Goal: Information Seeking & Learning: Learn about a topic

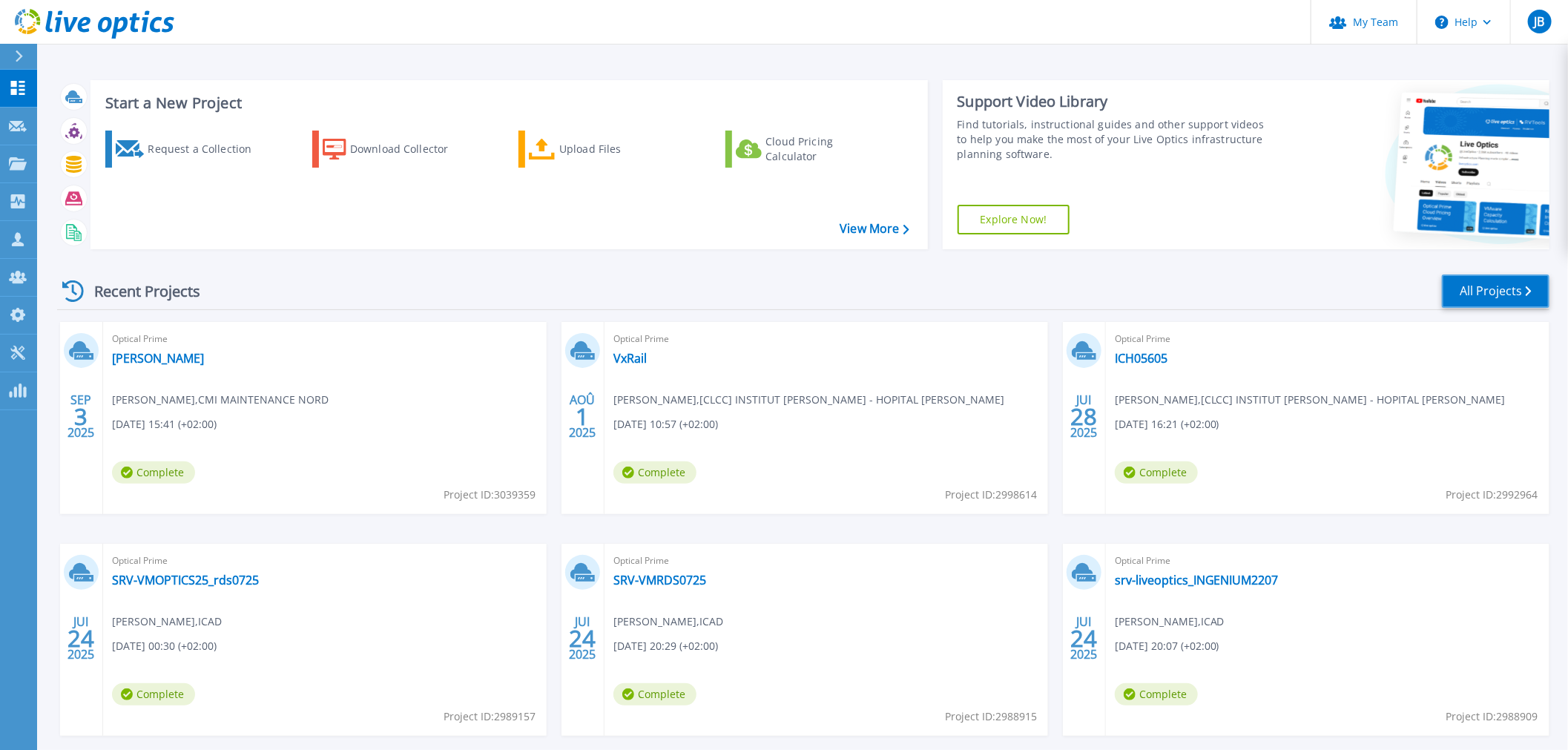
click at [1489, 295] on link "All Projects" at bounding box center [1496, 291] width 108 height 33
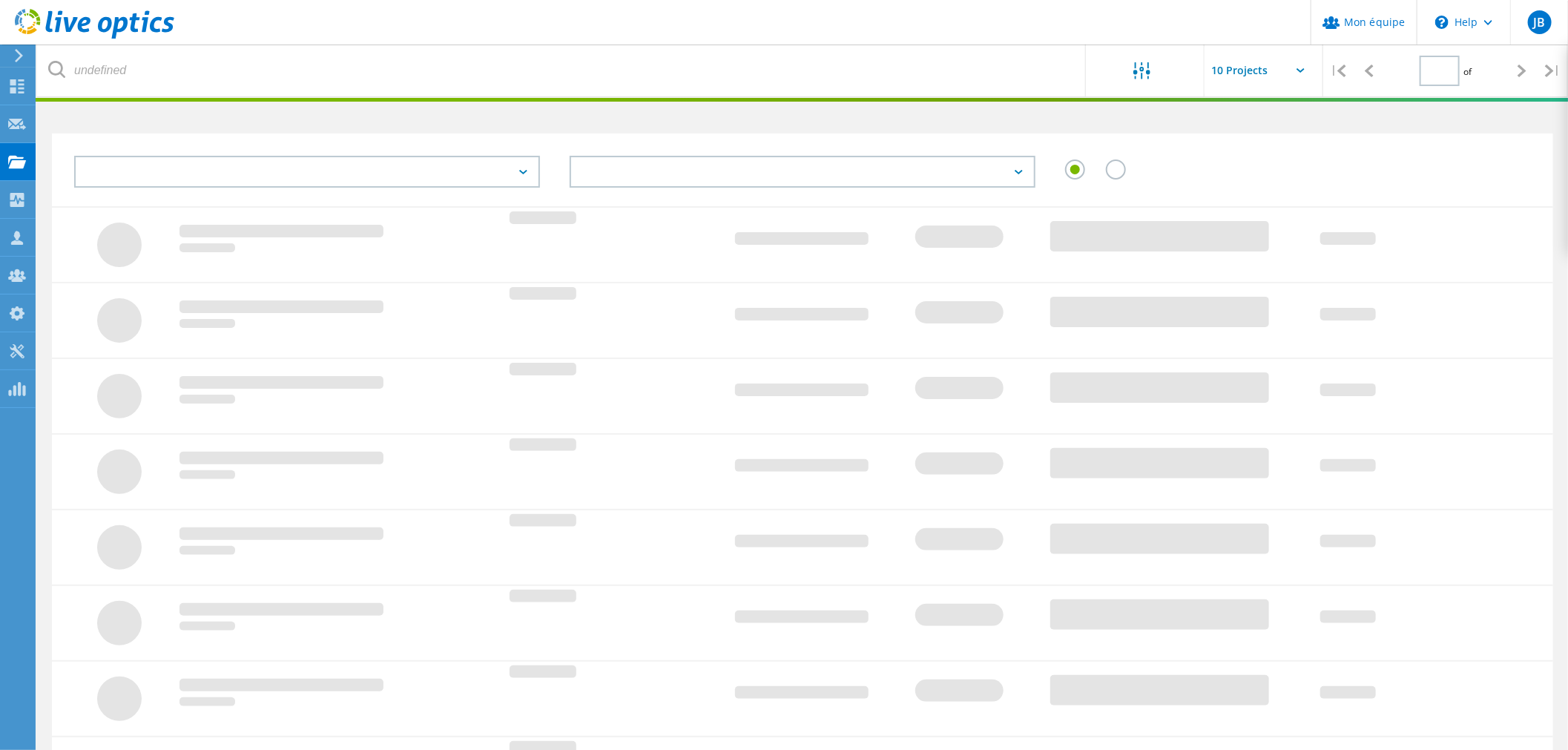
type input "1"
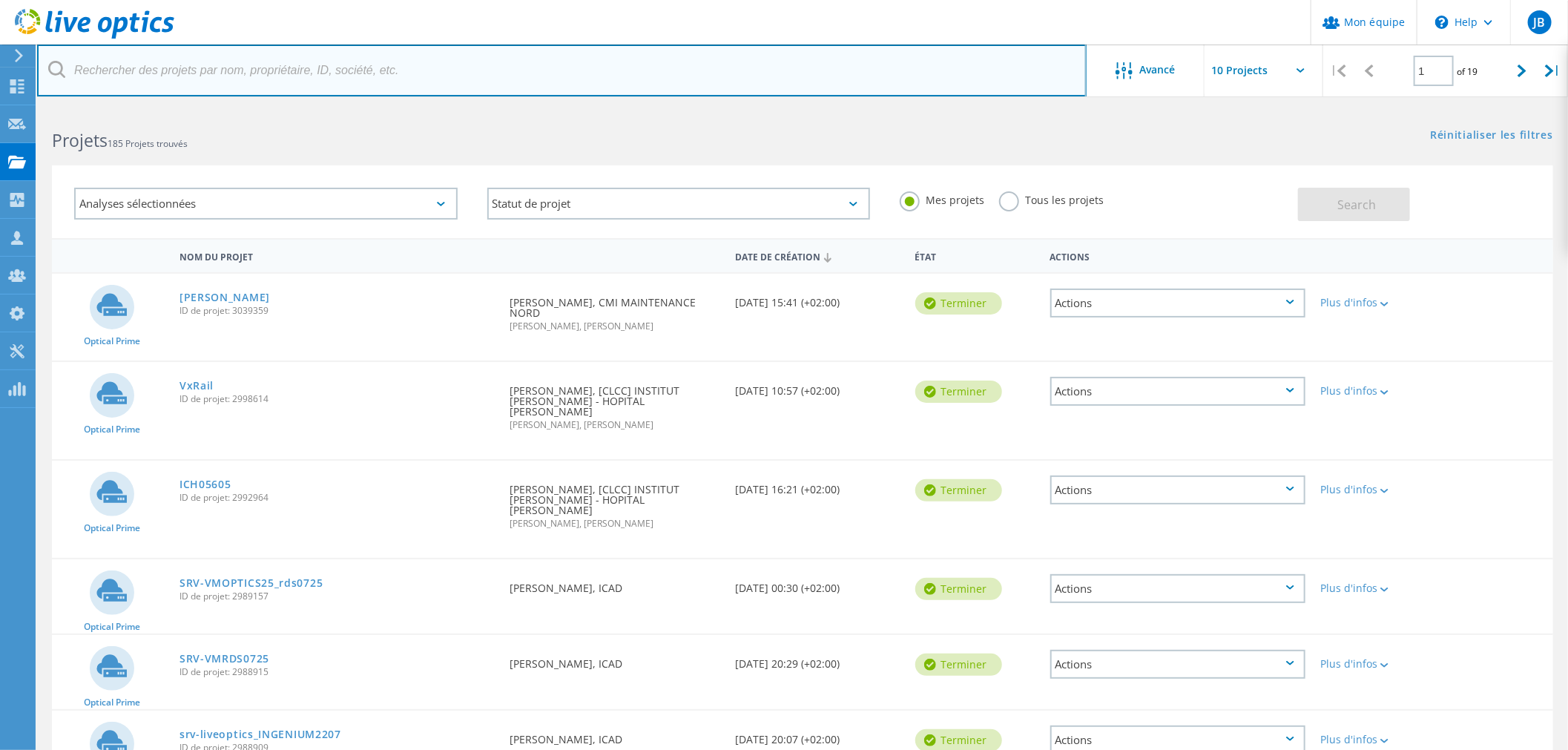
click at [175, 71] on input "text" at bounding box center [562, 71] width 1049 height 52
type input "alcimed"
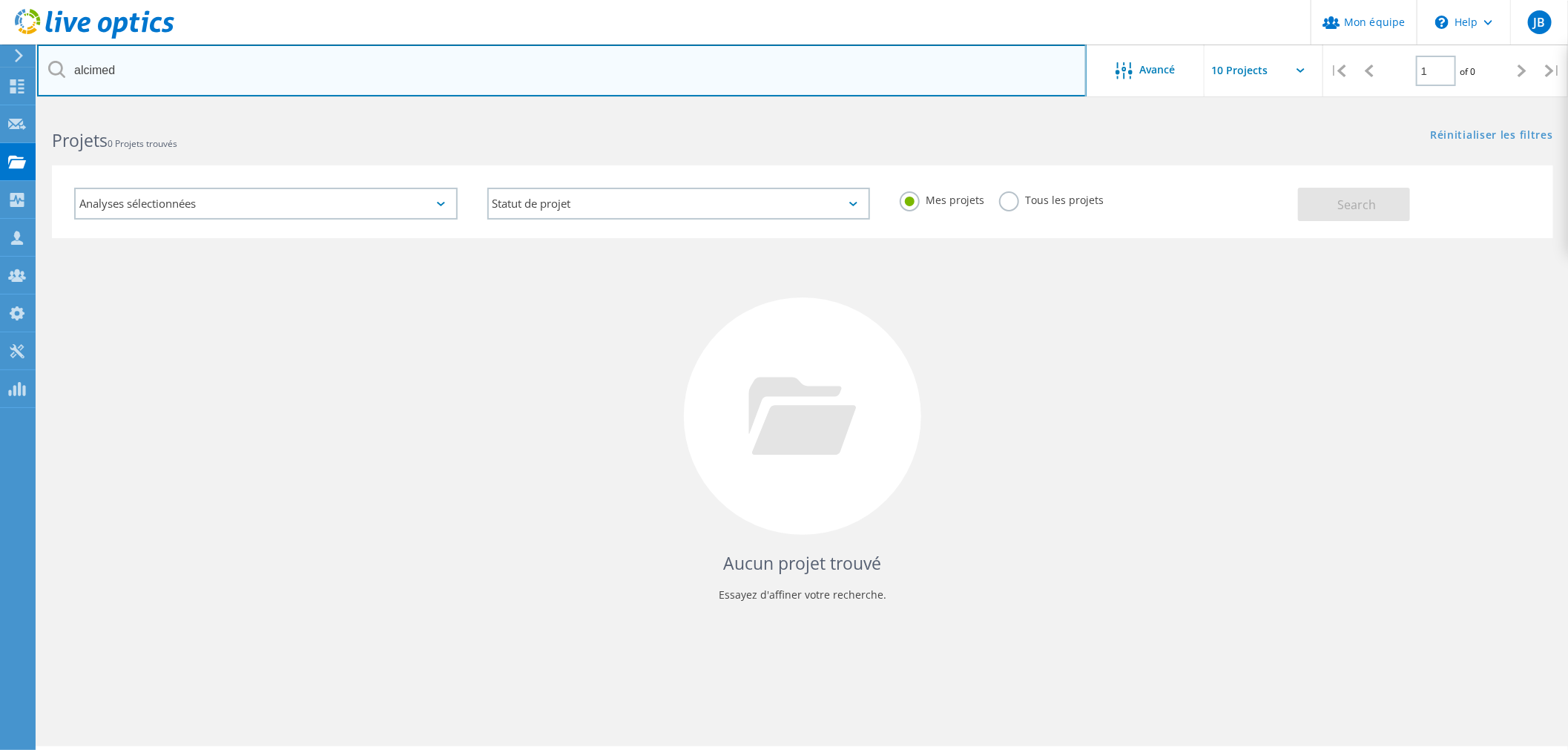
drag, startPoint x: 158, startPoint y: 75, endPoint x: -204, endPoint y: 67, distance: 362.1
click at [0, 67] on html "Mon équipe \n Help Explore Helpful Articles Contact Support JB Admin d'équipe d…" at bounding box center [784, 395] width 1568 height 791
type input "miguel"
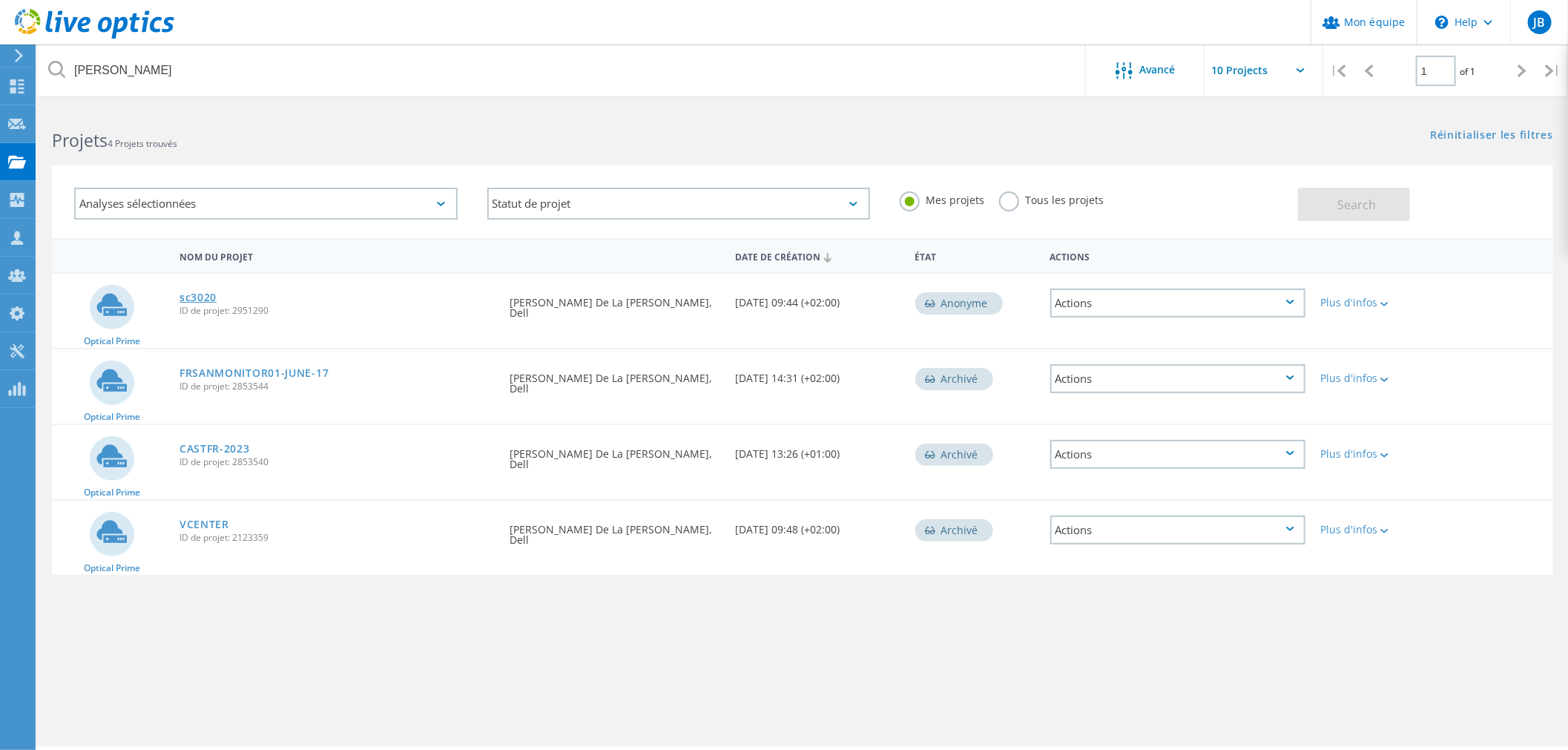
click at [199, 294] on link "sc3020" at bounding box center [198, 297] width 37 height 11
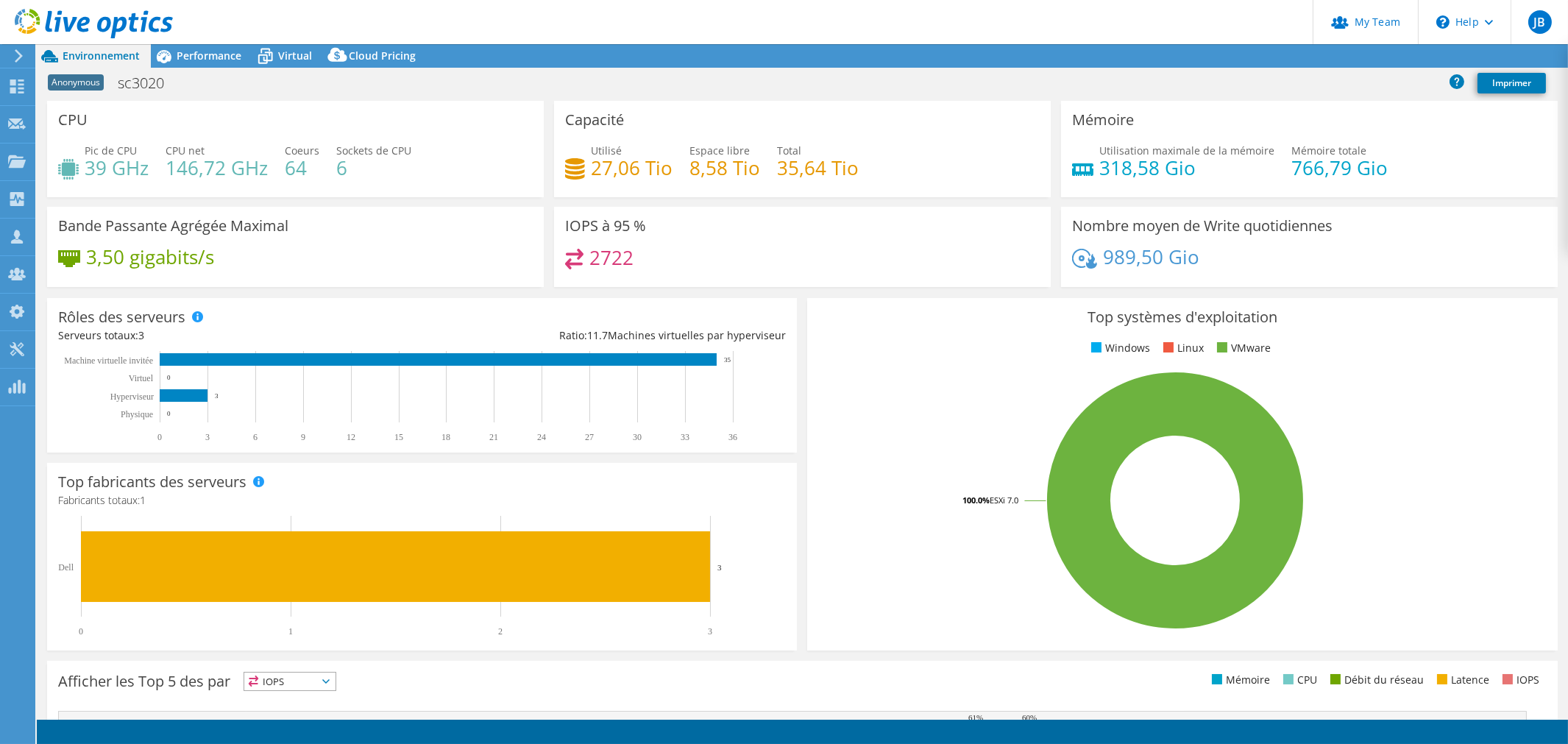
select select "USD"
click at [214, 52] on span "Performance" at bounding box center [208, 55] width 64 height 14
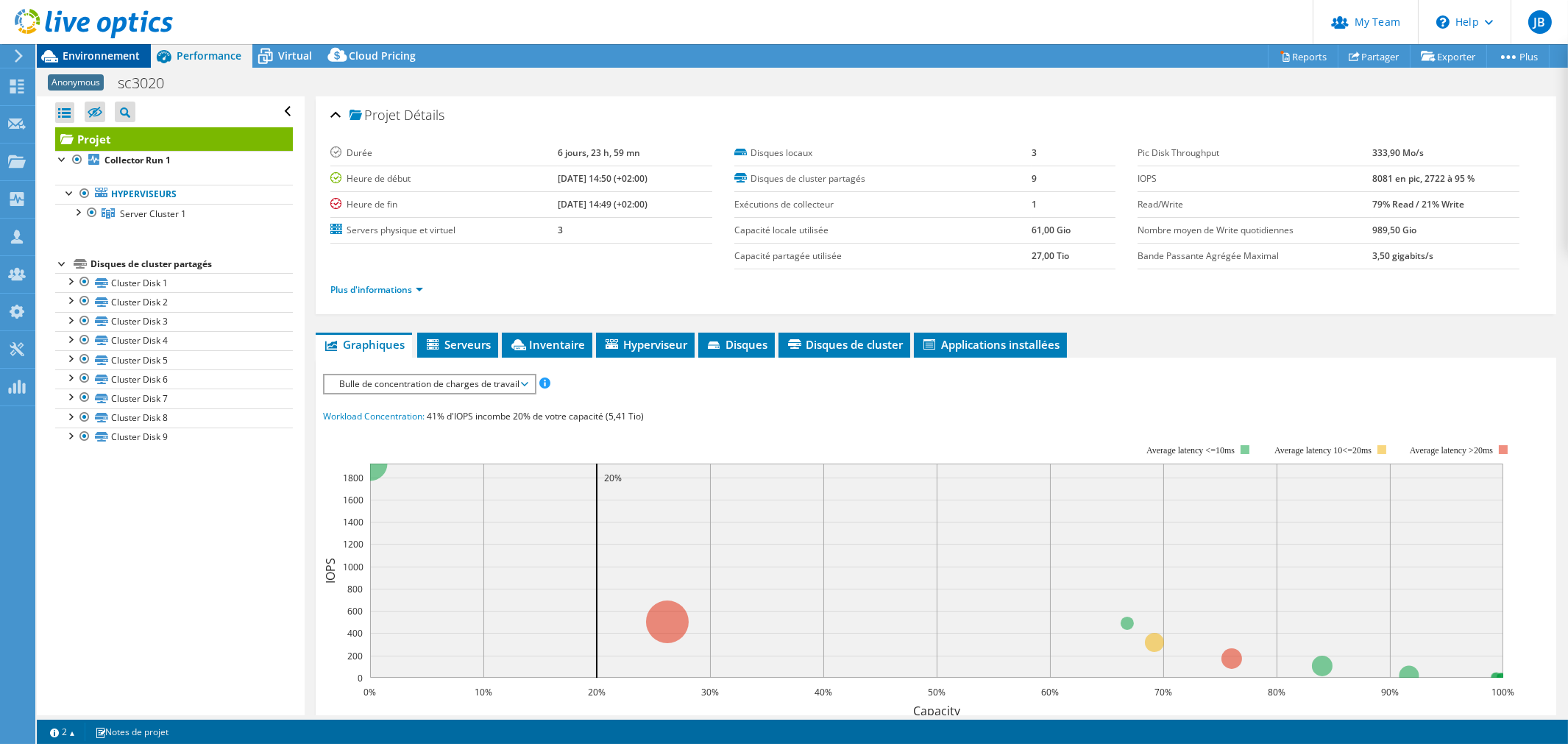
click at [93, 61] on span "Environnement" at bounding box center [101, 55] width 77 height 14
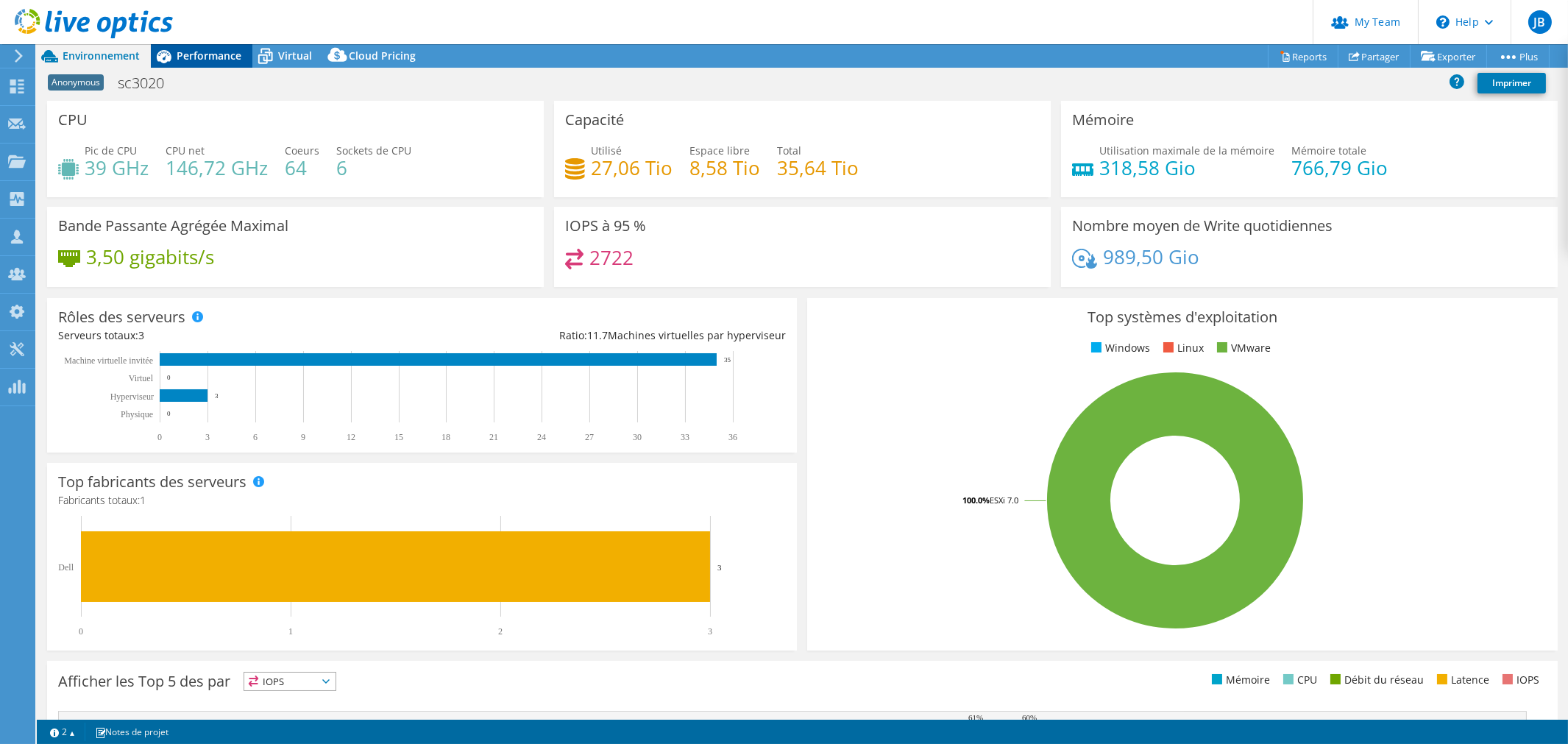
click at [200, 53] on span "Performance" at bounding box center [208, 55] width 64 height 14
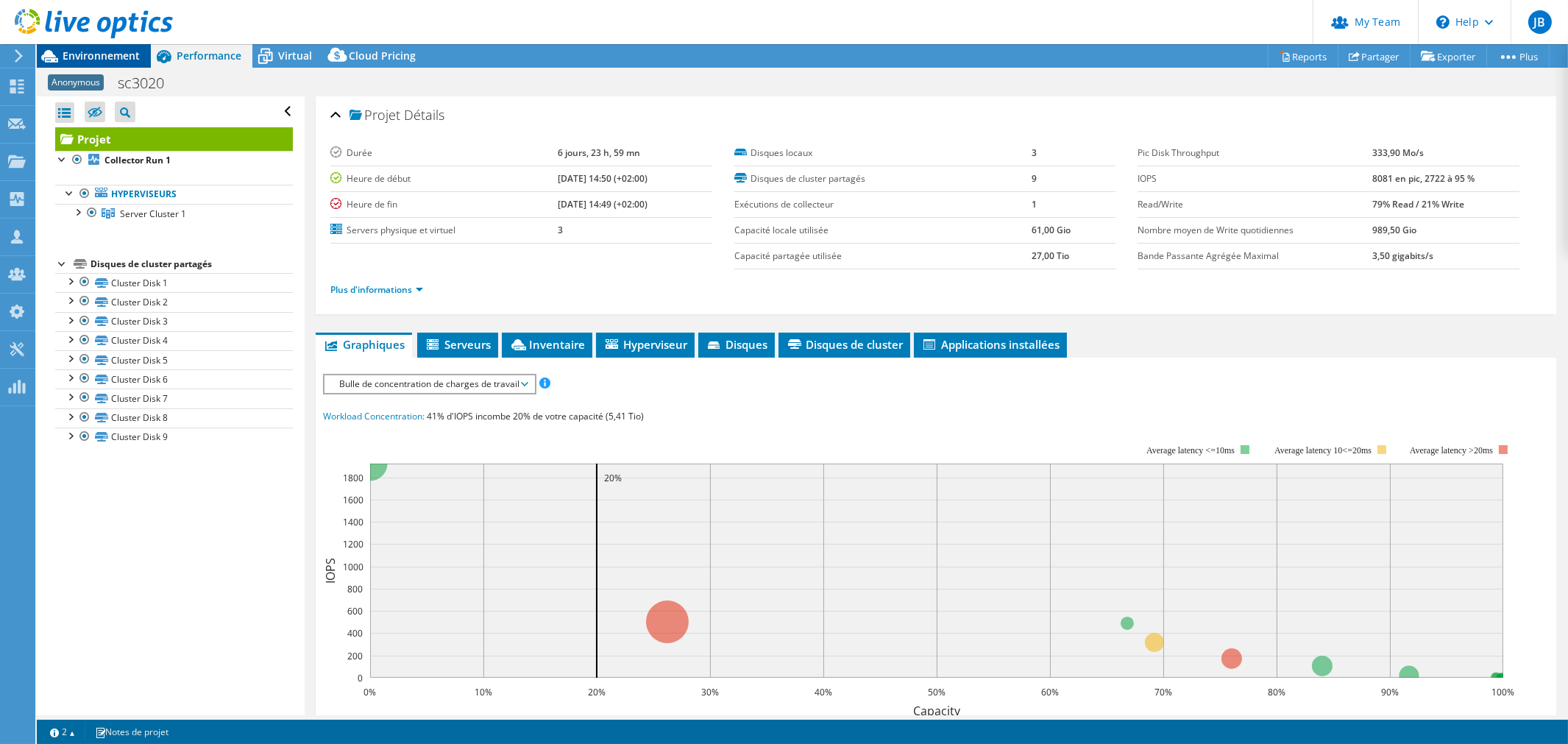
click at [116, 59] on span "Environnement" at bounding box center [101, 55] width 77 height 14
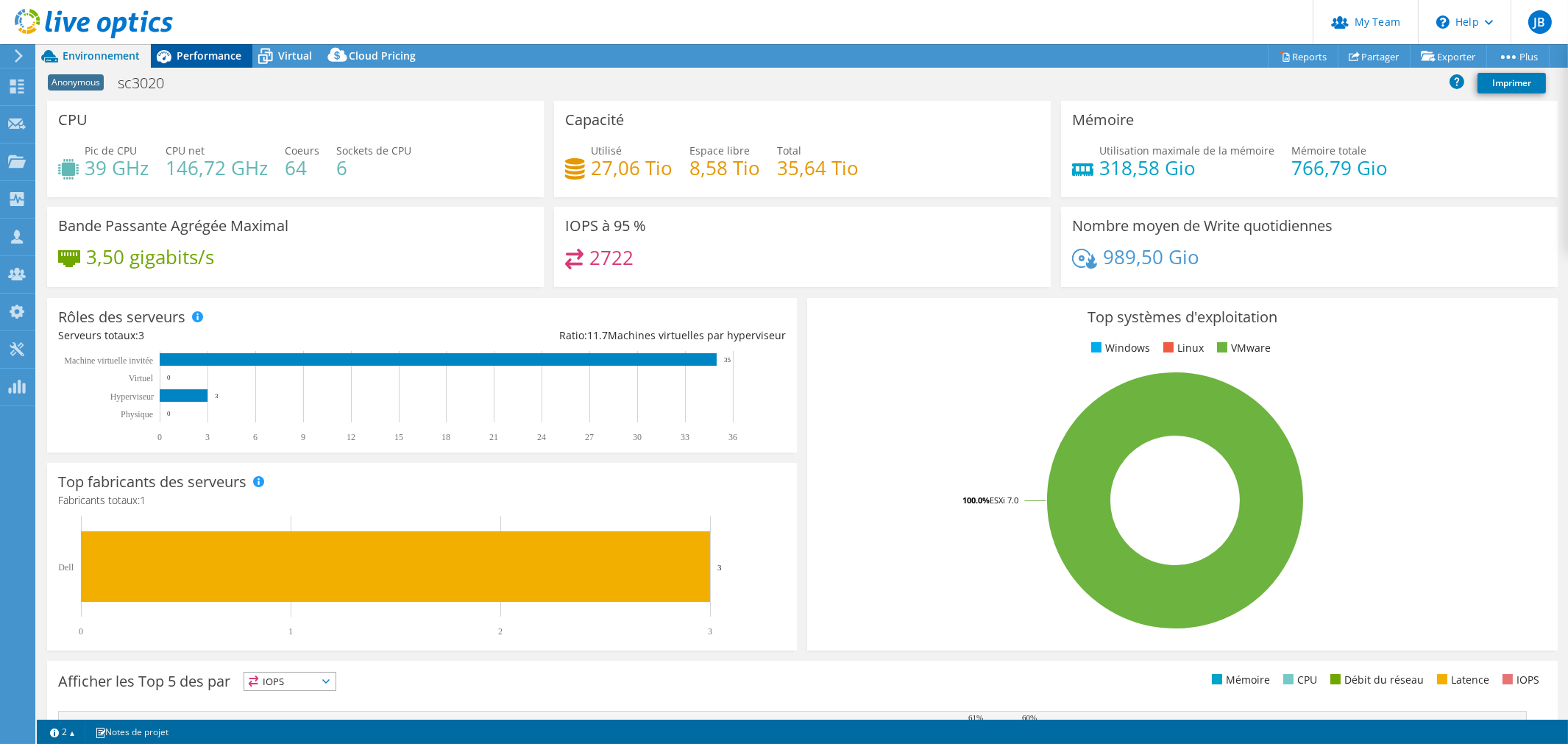
drag, startPoint x: 270, startPoint y: 98, endPoint x: 180, endPoint y: 48, distance: 103.0
click at [261, 92] on div "Anonymous sc3020 Imprimer" at bounding box center [803, 85] width 1531 height 31
click at [171, 42] on div at bounding box center [86, 24] width 173 height 49
click at [178, 48] on span "Performance" at bounding box center [208, 55] width 64 height 14
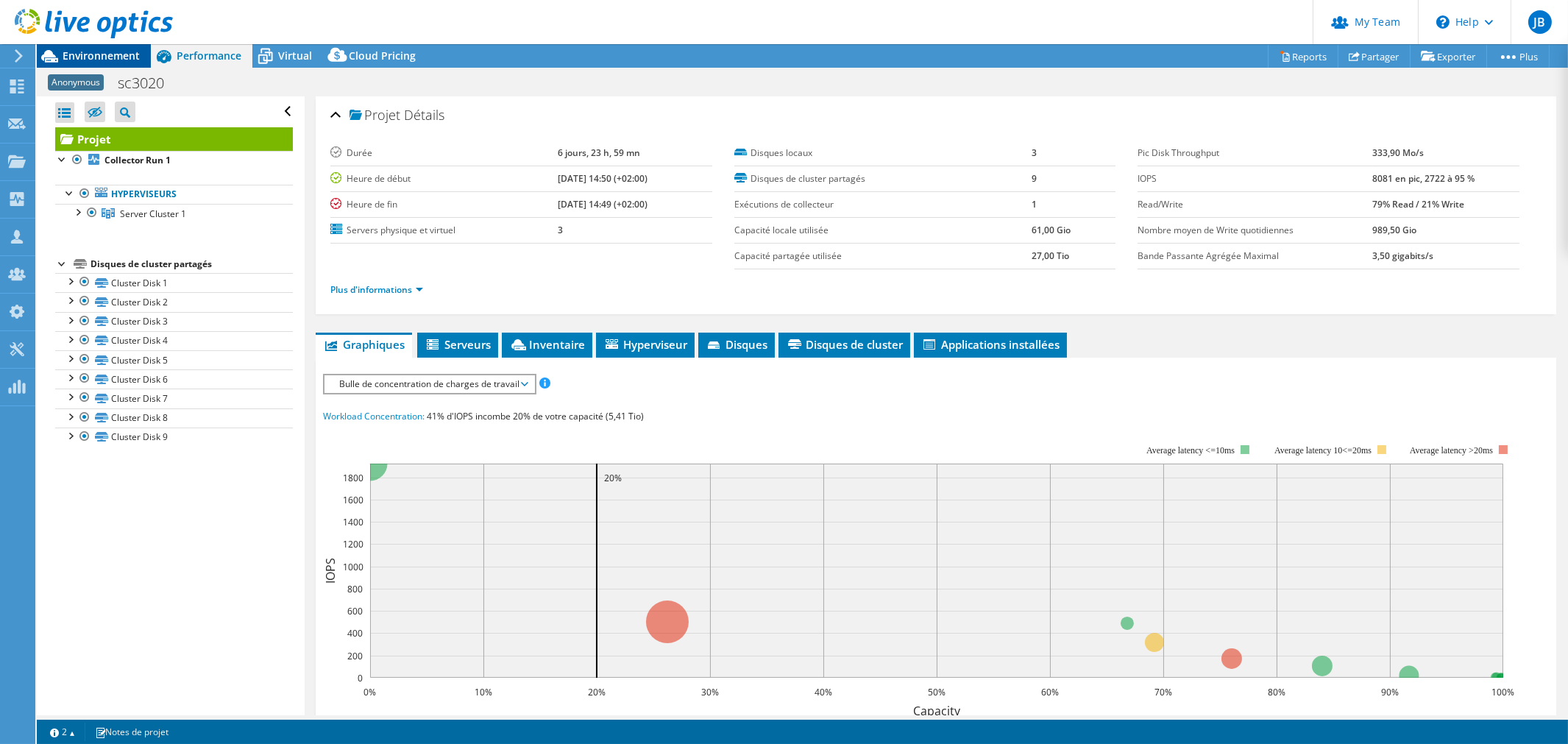
click at [66, 53] on span "Environnement" at bounding box center [101, 55] width 77 height 14
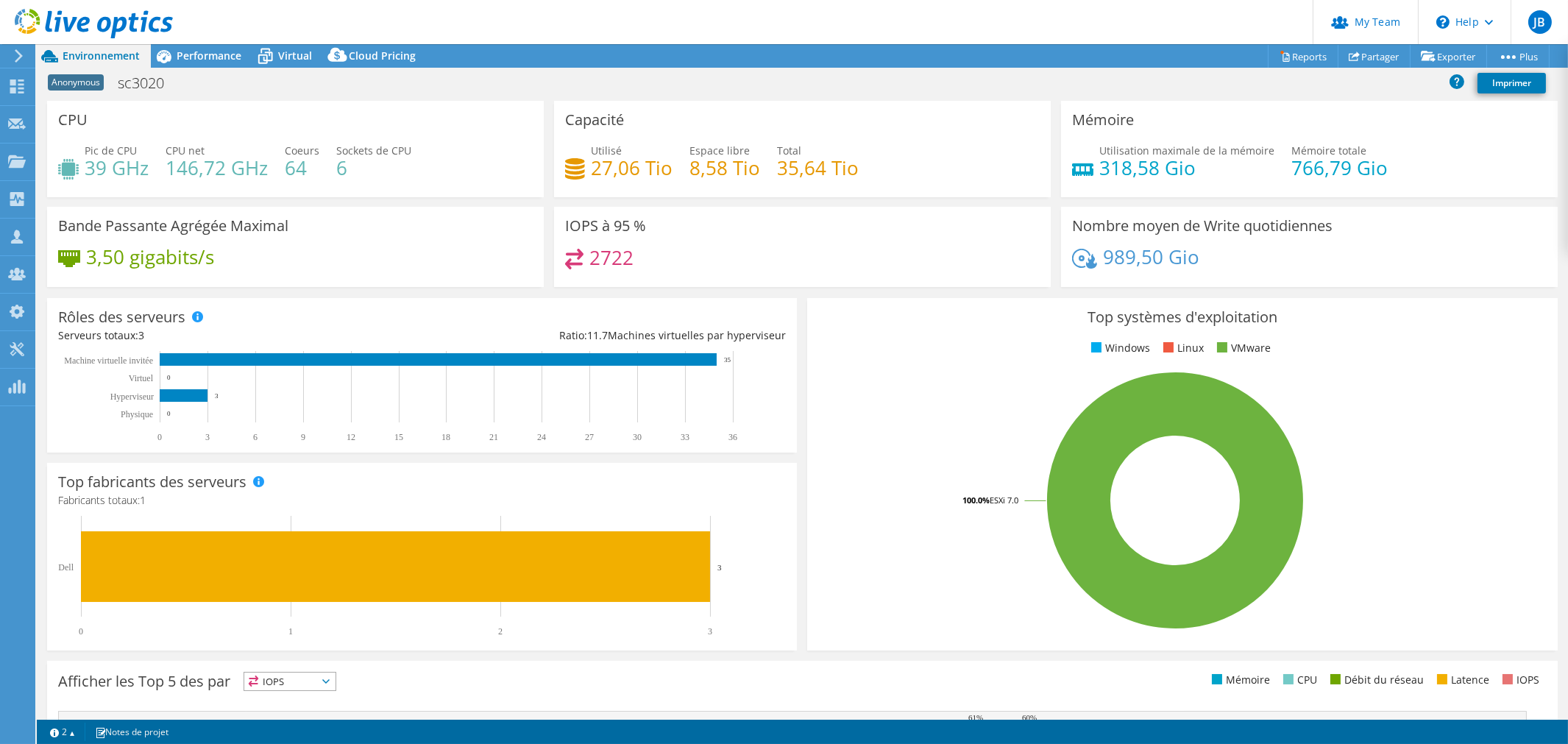
click at [717, 246] on div "IOPS à 95 % 2722" at bounding box center [802, 247] width 497 height 81
click at [287, 60] on span "Virtual" at bounding box center [295, 55] width 34 height 14
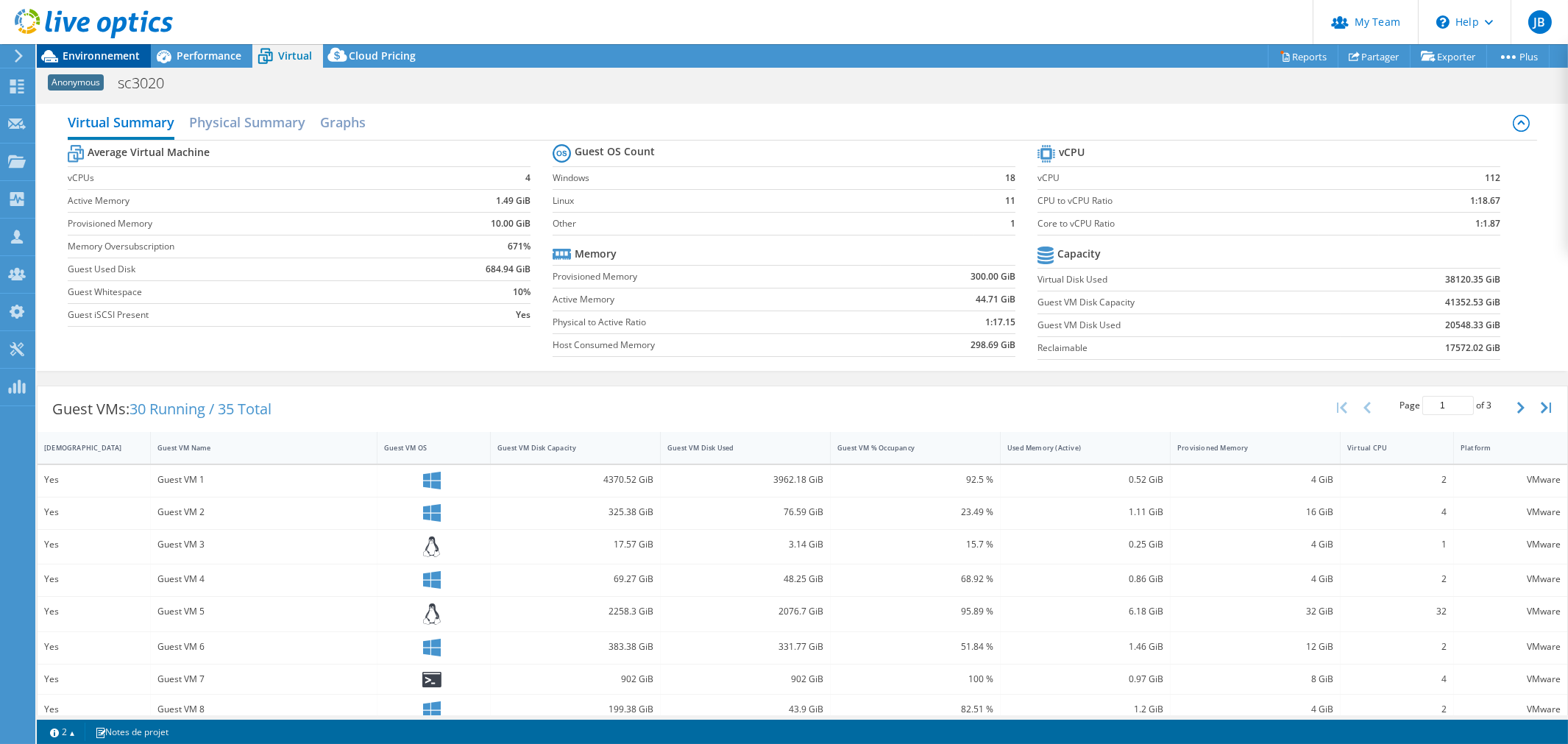
click at [80, 52] on span "Environnement" at bounding box center [101, 55] width 77 height 14
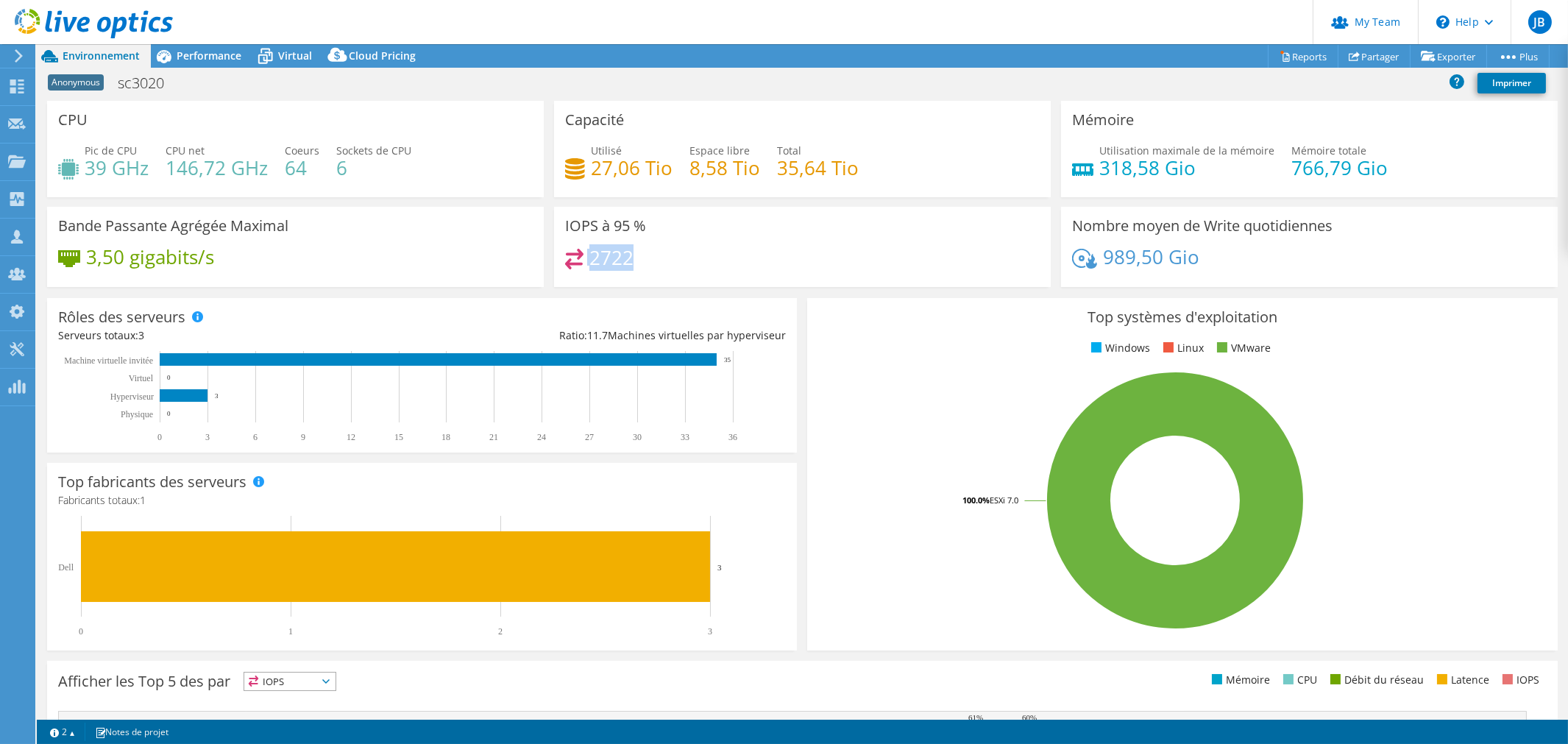
drag, startPoint x: 660, startPoint y: 270, endPoint x: 546, endPoint y: 267, distance: 114.0
click at [549, 267] on div "IOPS à 95 % 2722" at bounding box center [803, 247] width 507 height 81
click at [722, 256] on div "2722" at bounding box center [803, 264] width 475 height 31
drag, startPoint x: 586, startPoint y: 255, endPoint x: 712, endPoint y: 261, distance: 126.1
click at [712, 261] on div "2722" at bounding box center [803, 264] width 475 height 31
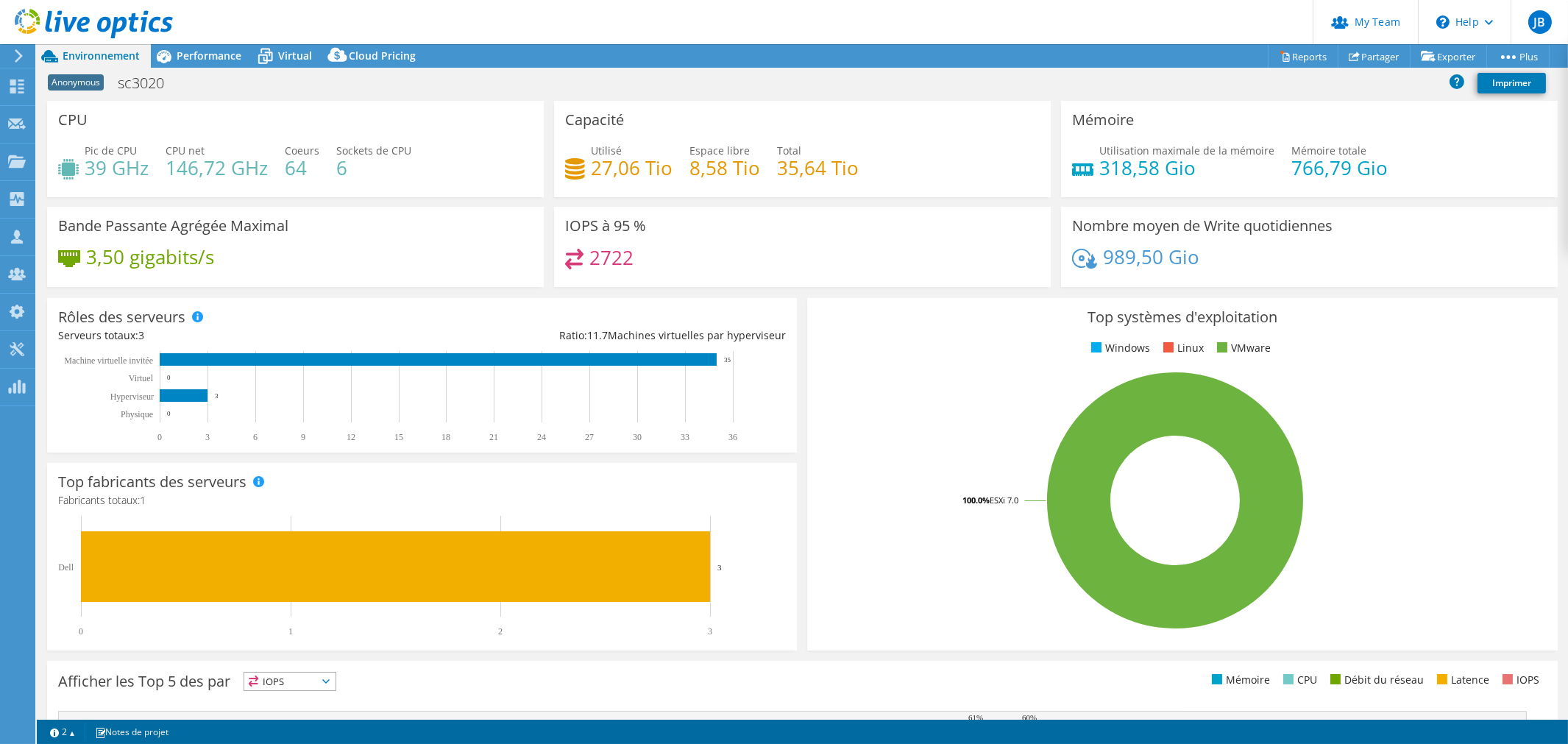
click at [711, 258] on div "2722" at bounding box center [803, 264] width 475 height 31
drag, startPoint x: 577, startPoint y: 255, endPoint x: 651, endPoint y: 254, distance: 74.0
click at [651, 254] on div "2722" at bounding box center [803, 264] width 475 height 31
click at [667, 258] on div "2722" at bounding box center [803, 264] width 475 height 31
drag, startPoint x: 590, startPoint y: 261, endPoint x: 664, endPoint y: 258, distance: 74.1
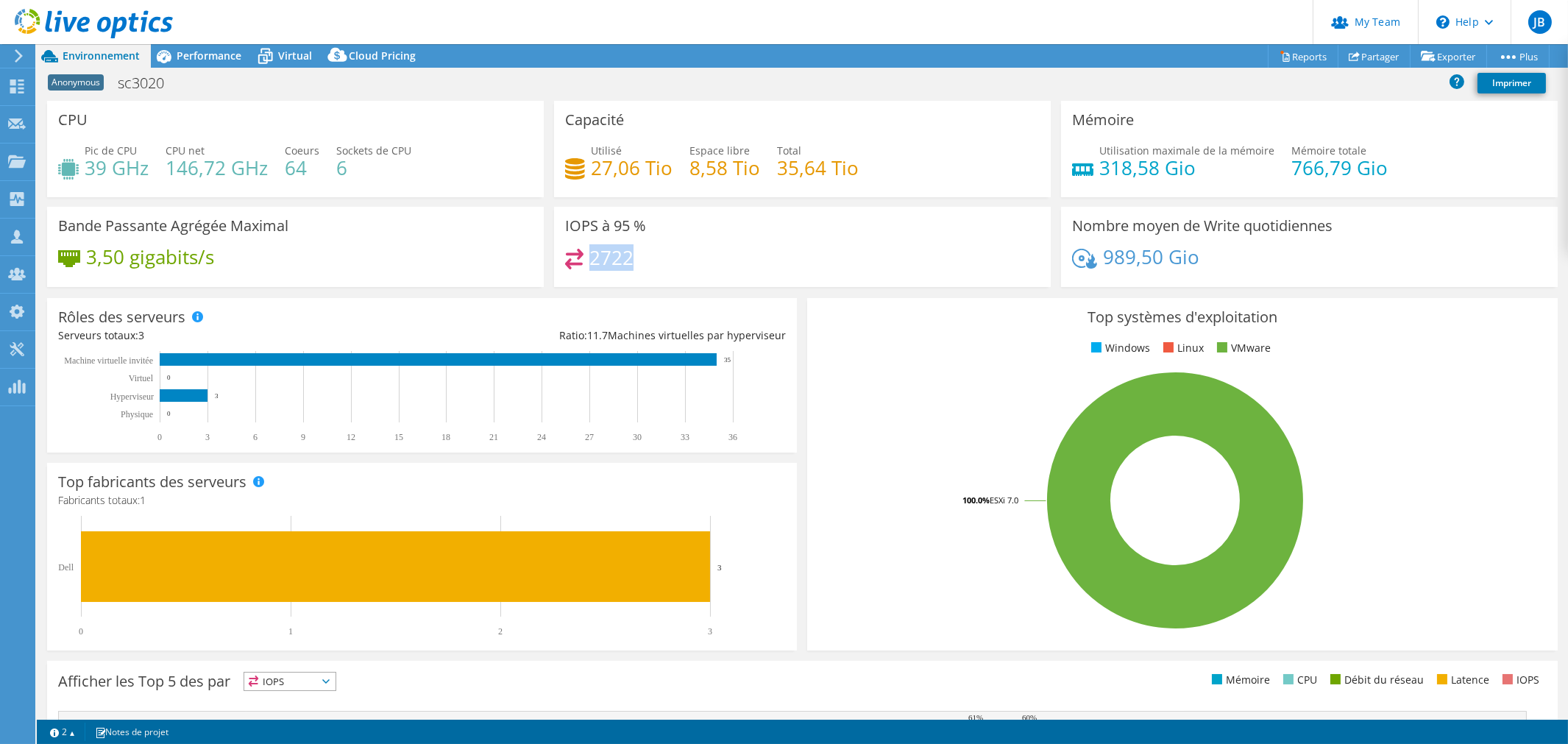
click at [664, 258] on div "2722" at bounding box center [803, 264] width 475 height 31
click at [666, 260] on div "2722" at bounding box center [803, 264] width 475 height 31
drag, startPoint x: 583, startPoint y: 256, endPoint x: 635, endPoint y: 256, distance: 52.0
click at [635, 256] on div "2722" at bounding box center [803, 264] width 475 height 31
click at [638, 258] on div "2722" at bounding box center [803, 264] width 475 height 31
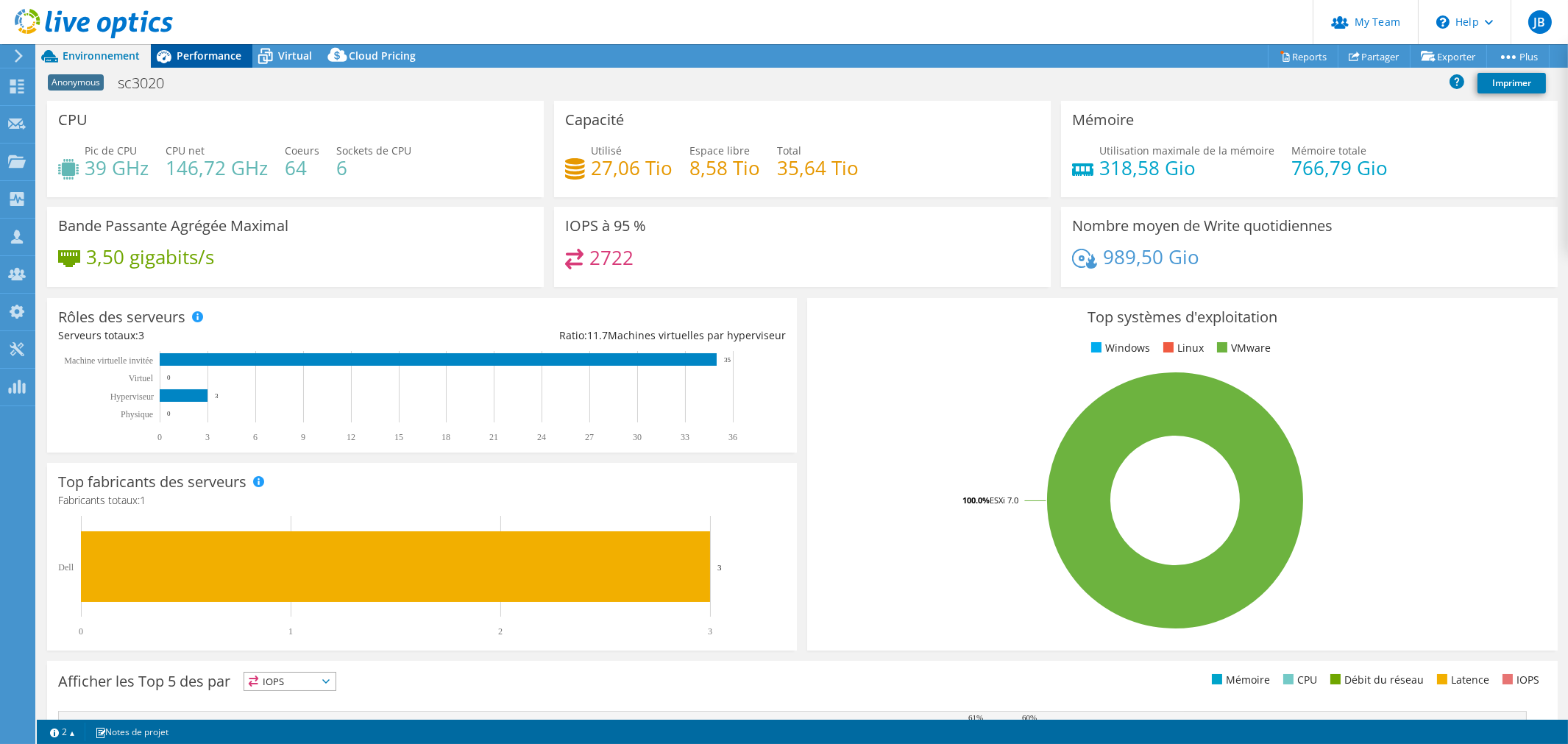
click at [217, 64] on div "Performance" at bounding box center [201, 56] width 101 height 23
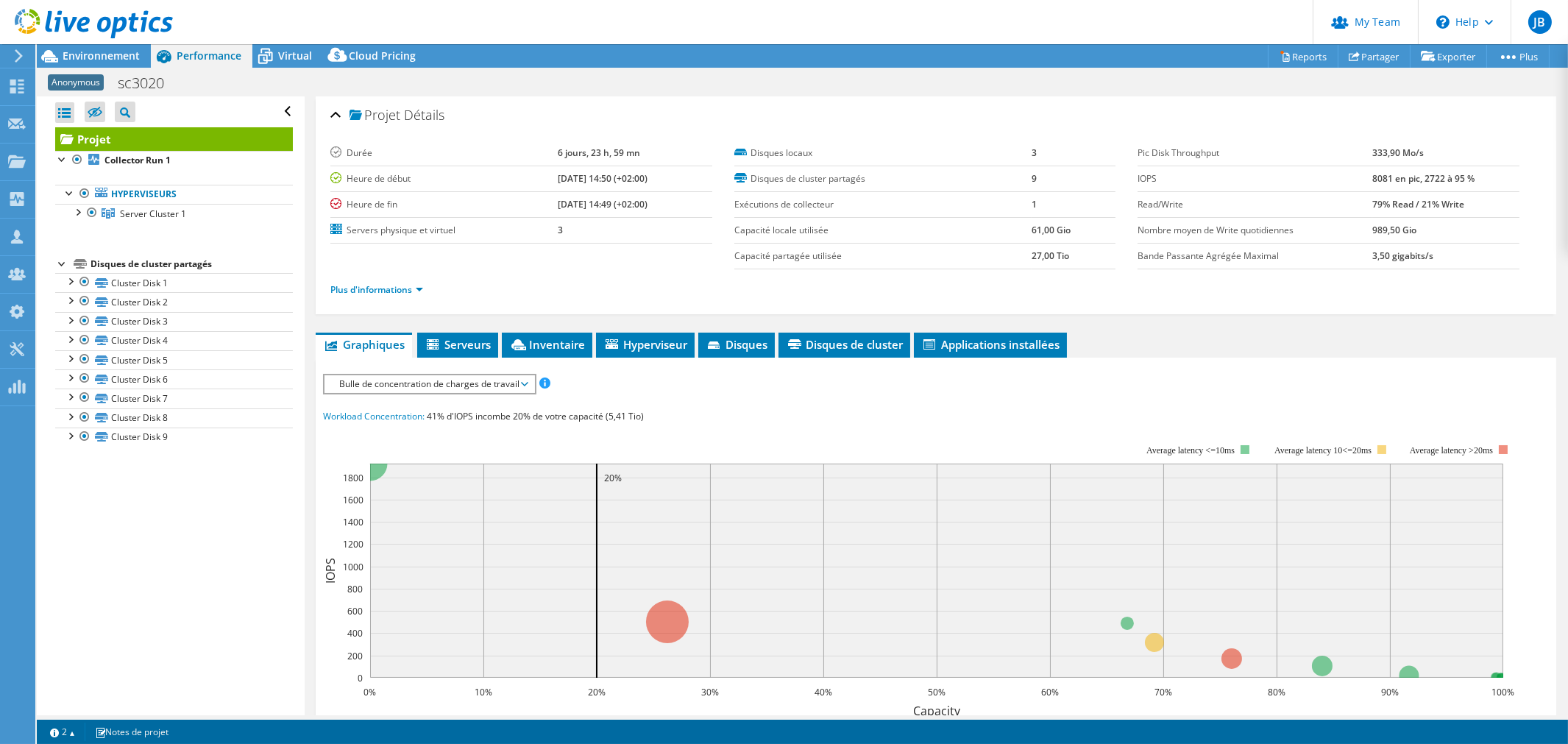
click at [447, 375] on span "Bulle de concentration de charges de travail" at bounding box center [429, 384] width 195 height 18
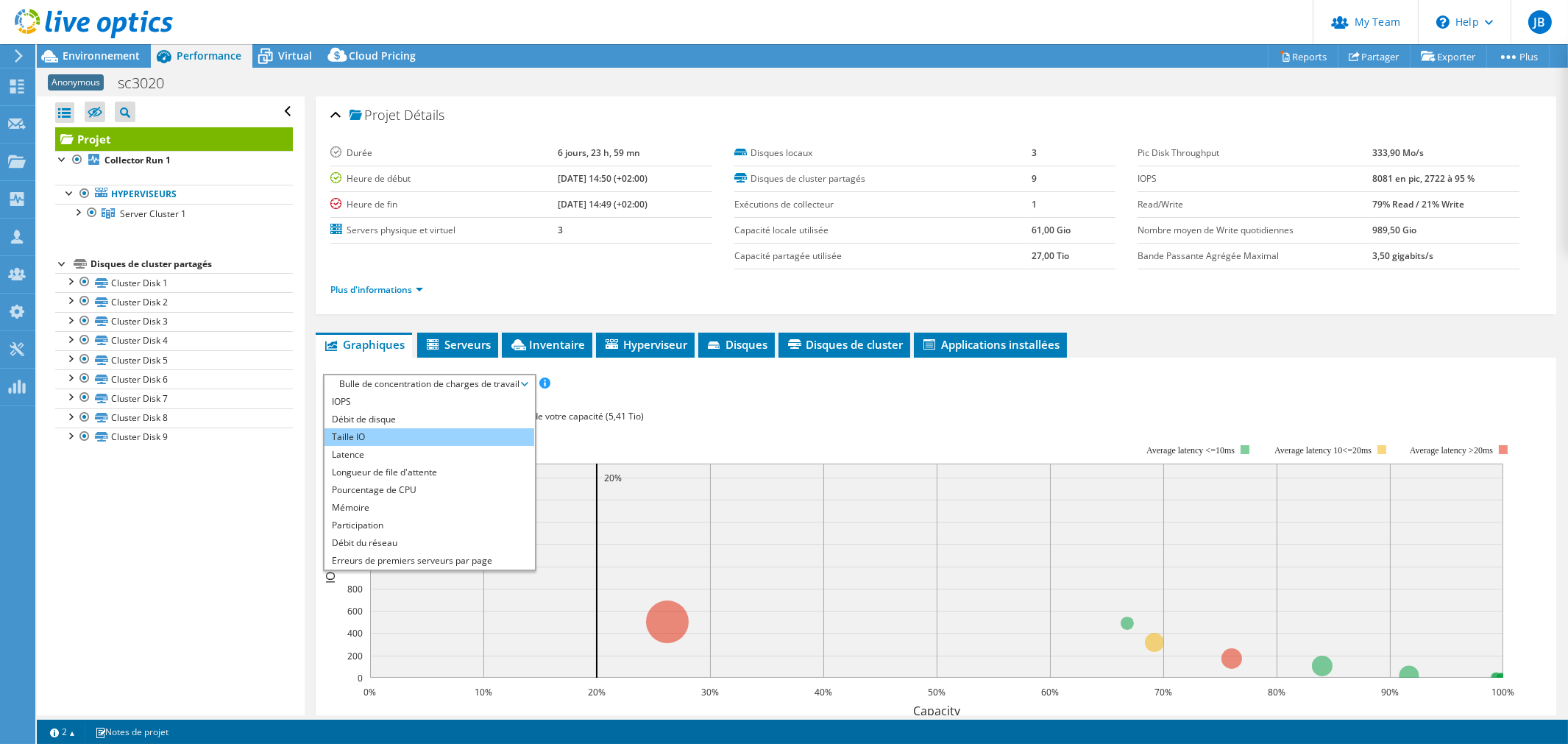
click at [385, 431] on li "Taille IO" at bounding box center [429, 437] width 209 height 18
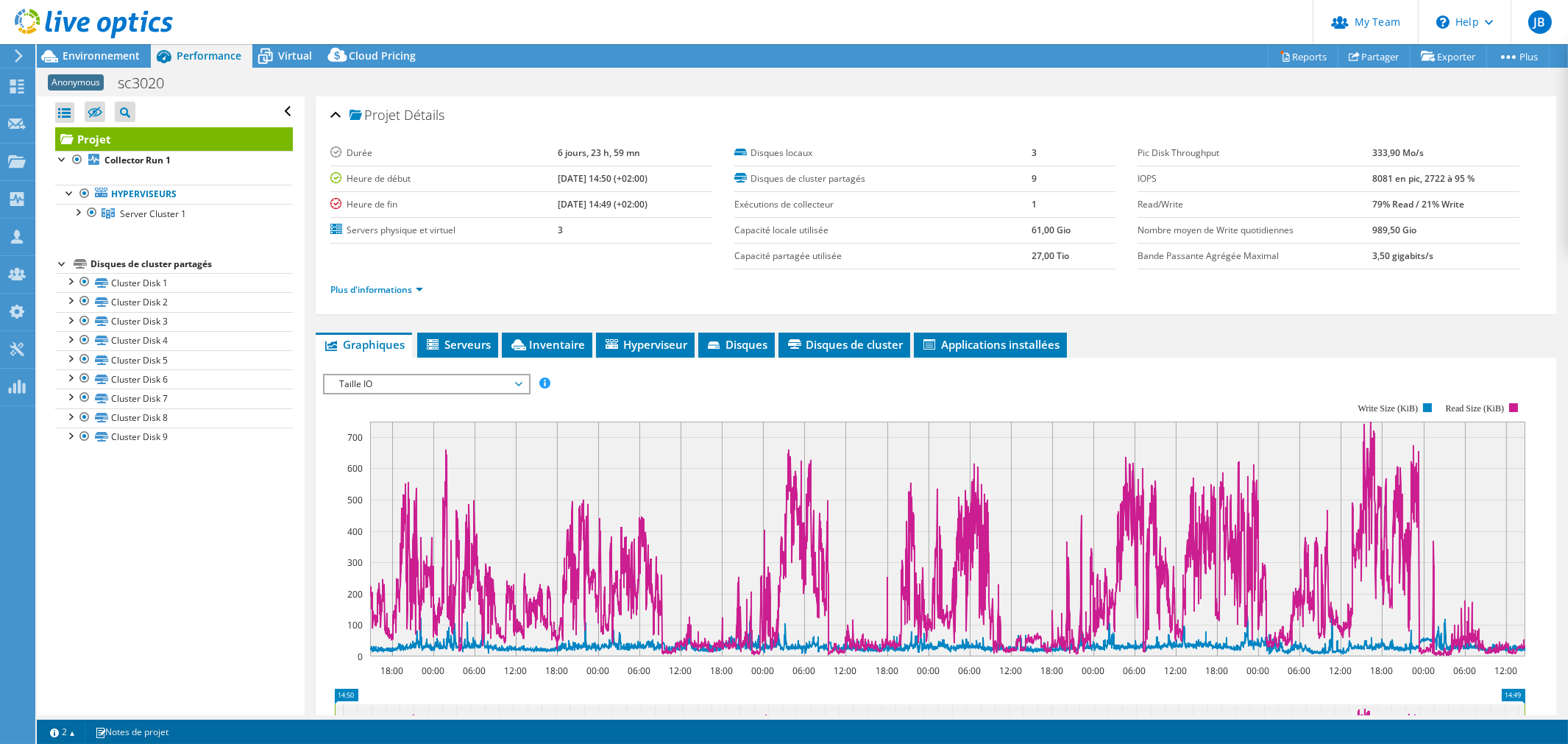
scroll to position [245, 0]
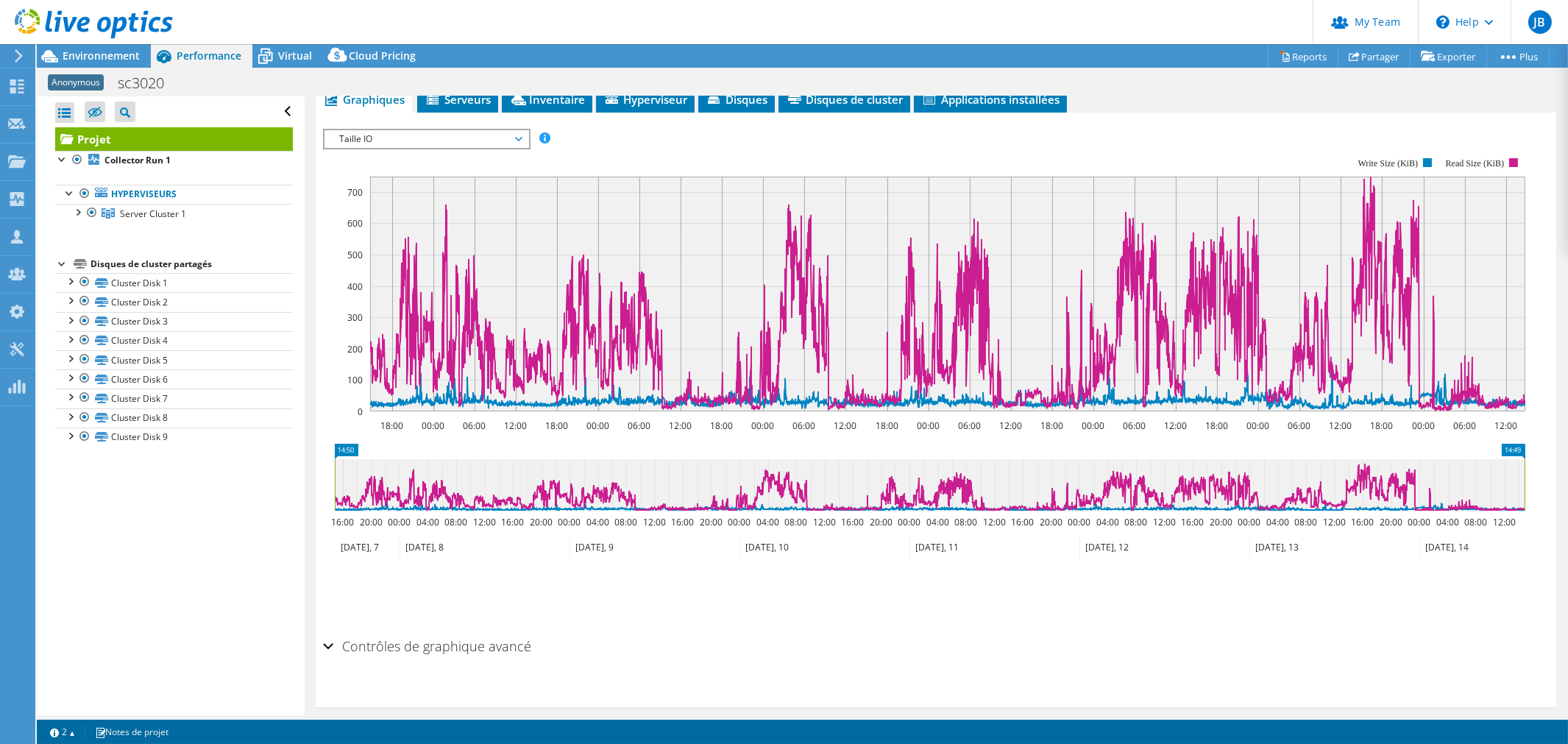
click at [423, 123] on div "IOPS Débit de disque Taille IO Latence Longueur de file d'attente Pourcentage d…" at bounding box center [935, 376] width 1226 height 510
click at [416, 134] on span "Taille IO" at bounding box center [426, 139] width 189 height 18
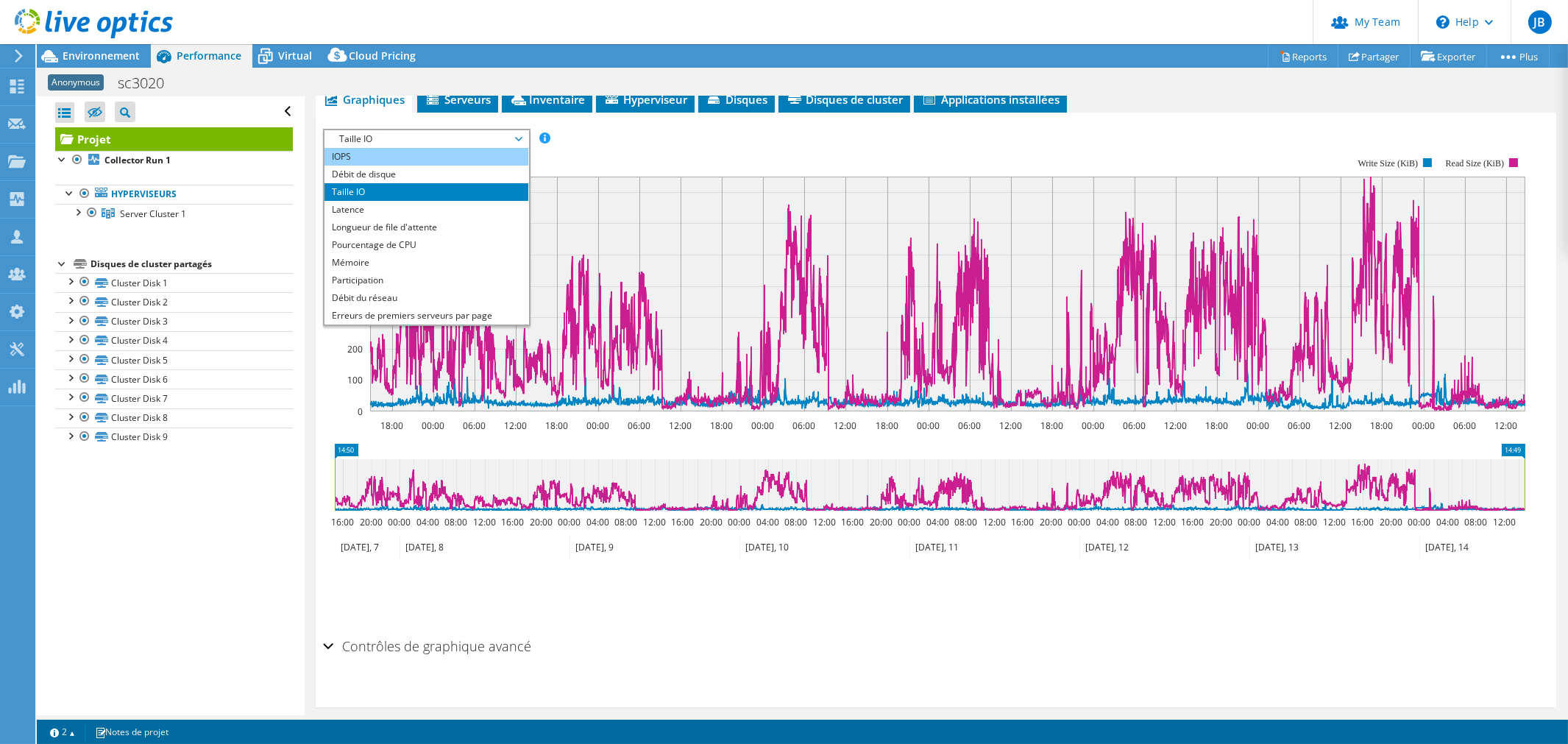
click at [354, 150] on li "IOPS" at bounding box center [426, 157] width 204 height 18
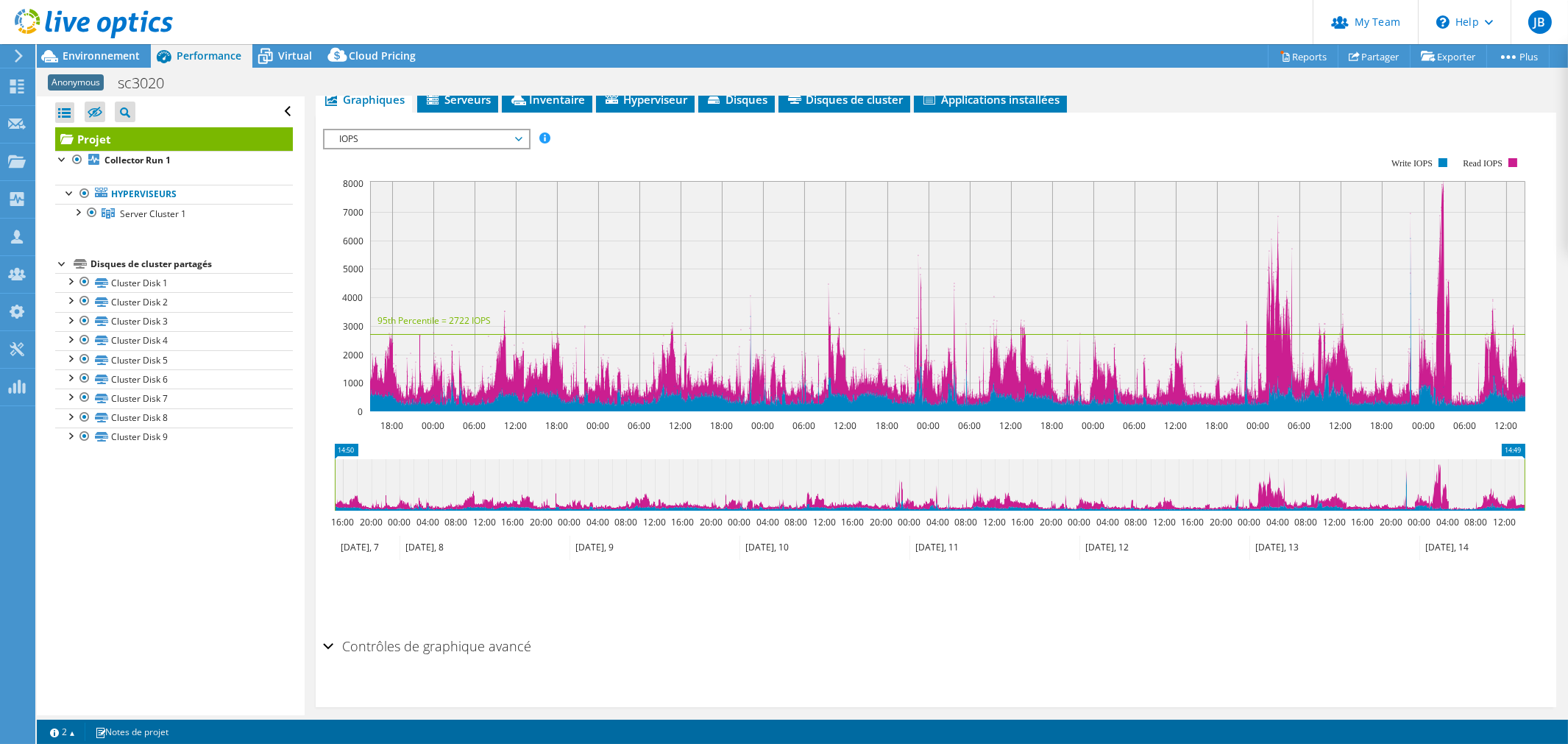
scroll to position [163, 0]
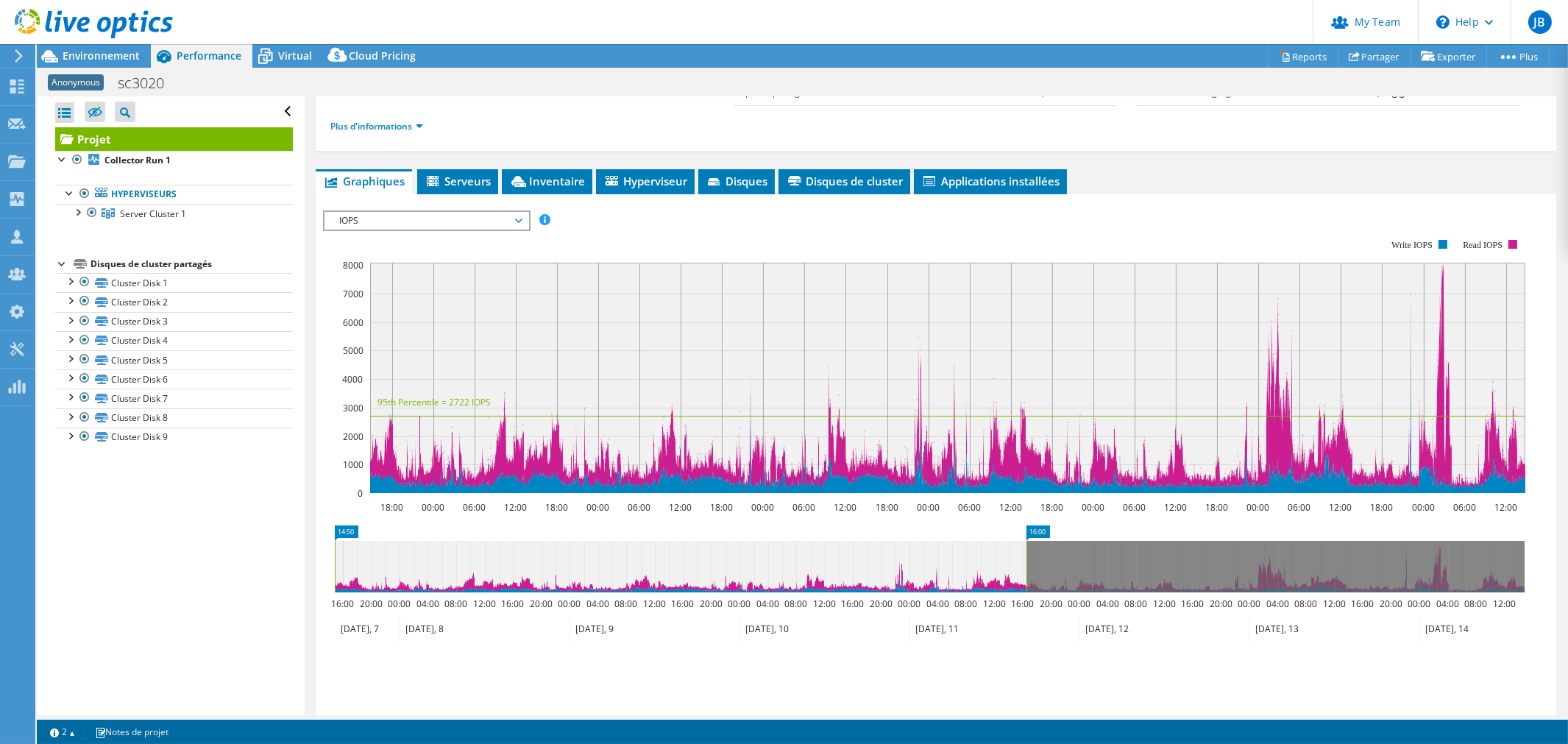
drag, startPoint x: 1525, startPoint y: 552, endPoint x: 1027, endPoint y: 539, distance: 498.2
click at [1027, 539] on icon "14:50 16:00 16:00 20:00 00:00 04:00 08:00 12:00 16:00 20:00 00:00 04:00 08:00 1…" at bounding box center [929, 584] width 1213 height 118
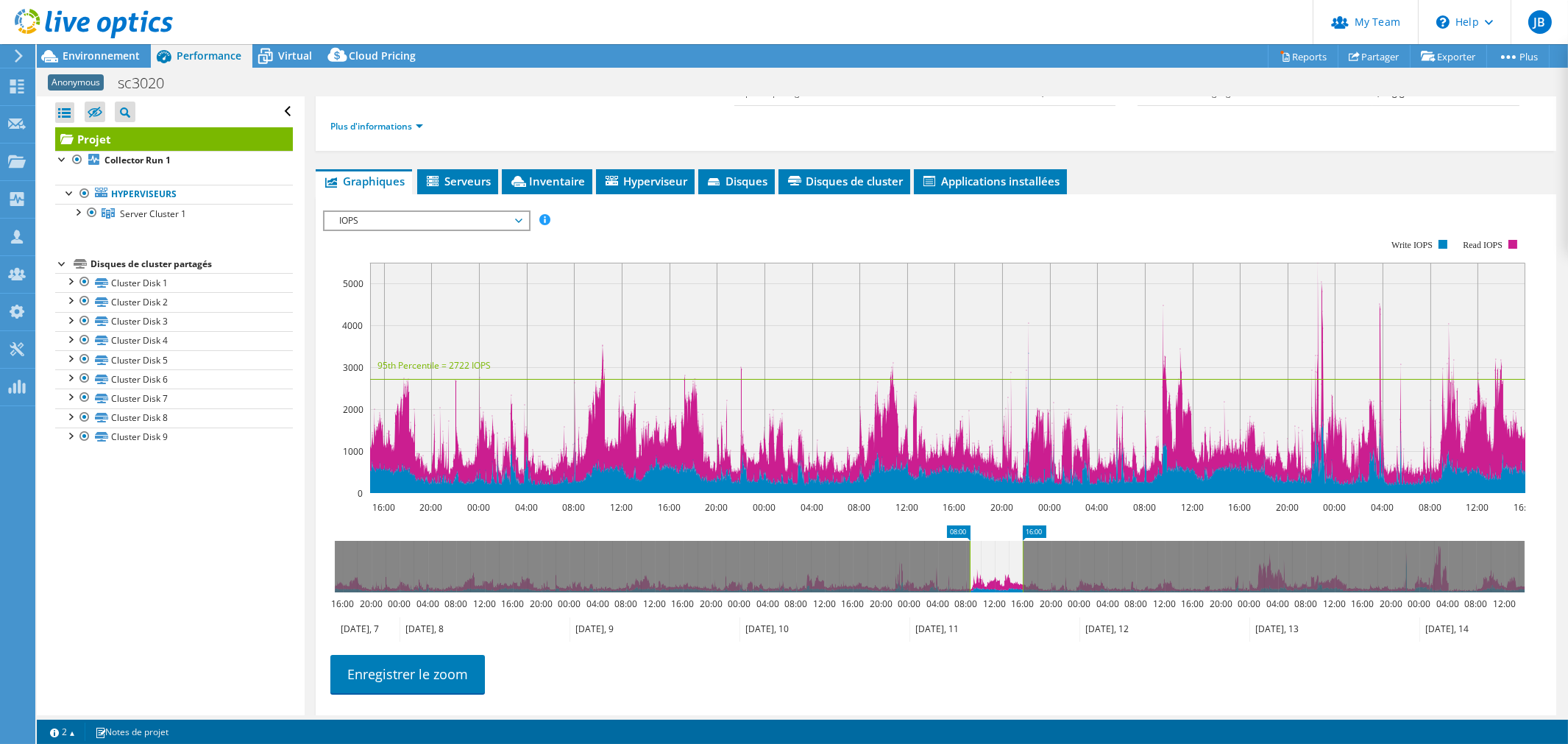
drag, startPoint x: 334, startPoint y: 560, endPoint x: 969, endPoint y: 535, distance: 635.5
click at [969, 535] on icon "16:00 08:00 16:00 20:00 00:00 04:00 08:00 12:00 16:00 20:00 00:00 04:00 08:00 1…" at bounding box center [929, 584] width 1213 height 118
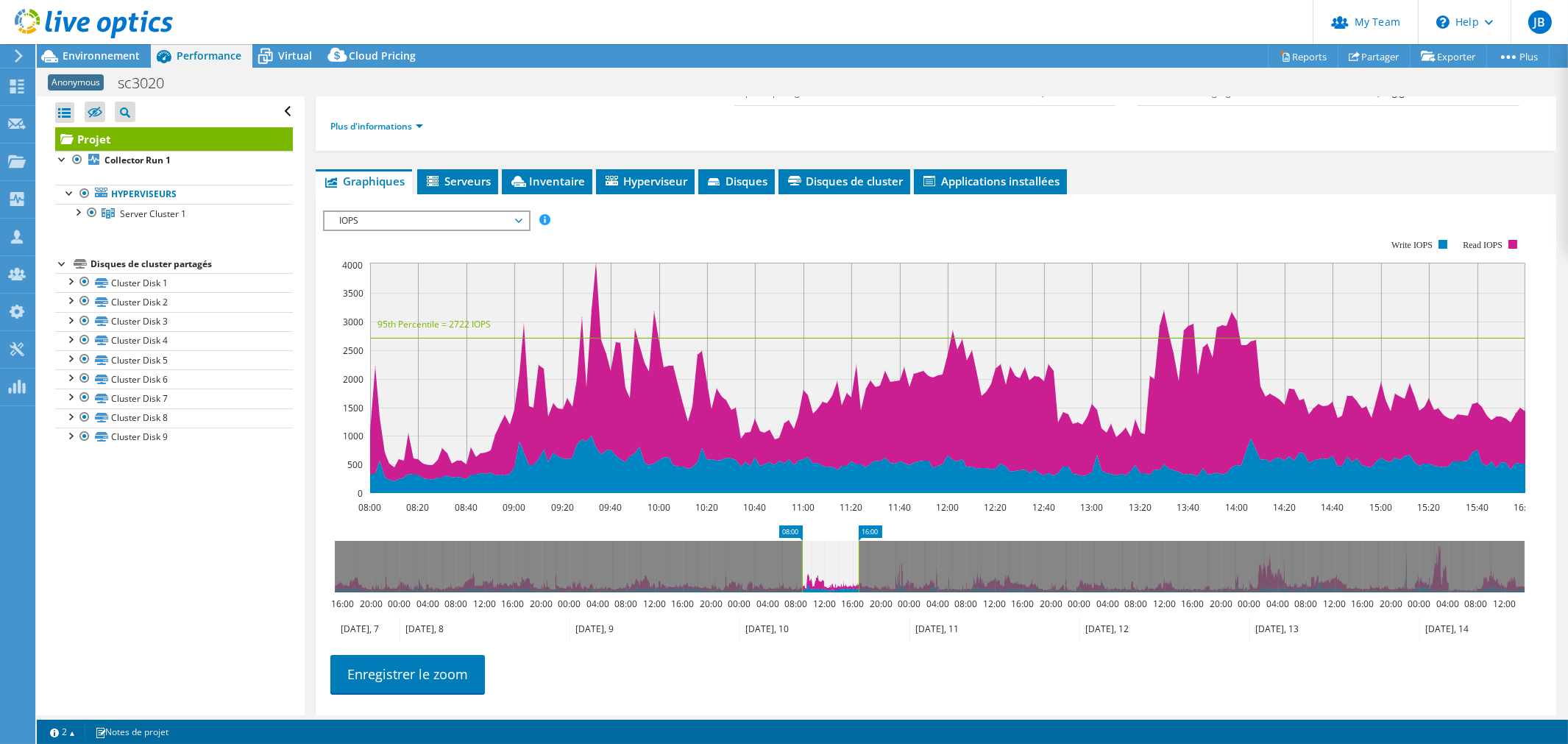
drag, startPoint x: 1002, startPoint y: 563, endPoint x: 844, endPoint y: 567, distance: 158.1
click at [846, 565] on icon at bounding box center [830, 567] width 56 height 52
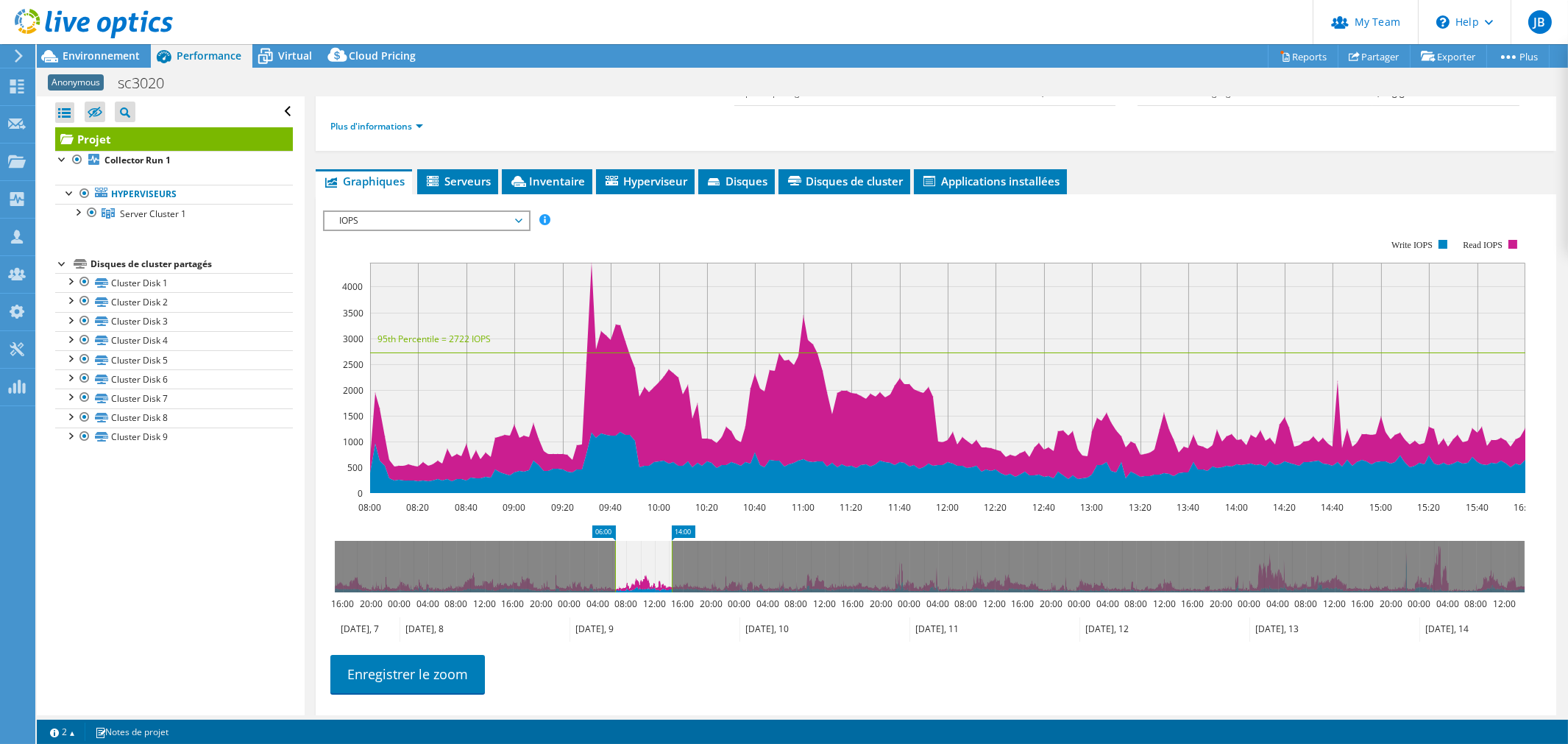
drag, startPoint x: 834, startPoint y: 568, endPoint x: 653, endPoint y: 572, distance: 181.0
click at [653, 572] on icon at bounding box center [643, 567] width 56 height 52
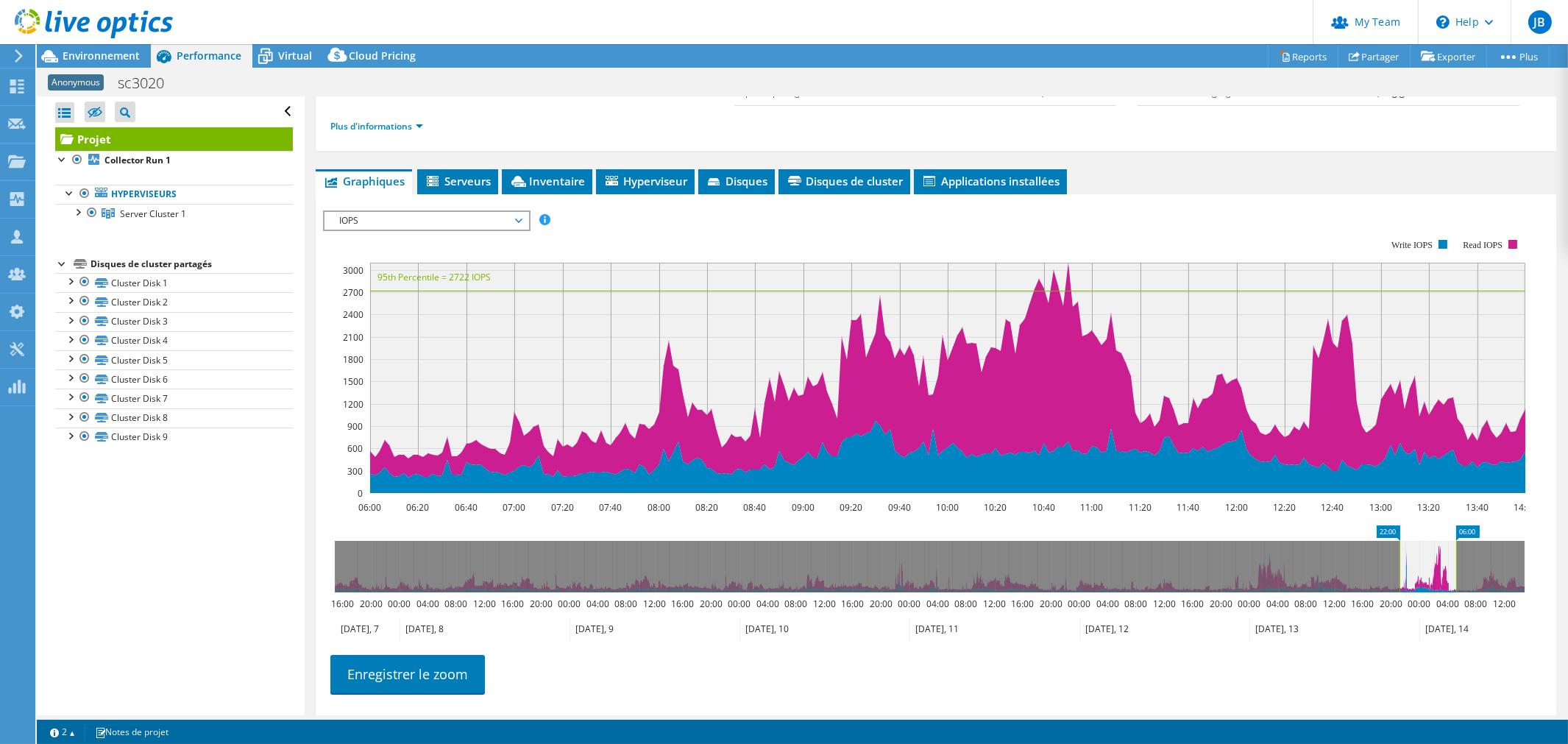
drag, startPoint x: 650, startPoint y: 569, endPoint x: 1437, endPoint y: 572, distance: 787.0
click at [1437, 572] on icon at bounding box center [1427, 567] width 56 height 52
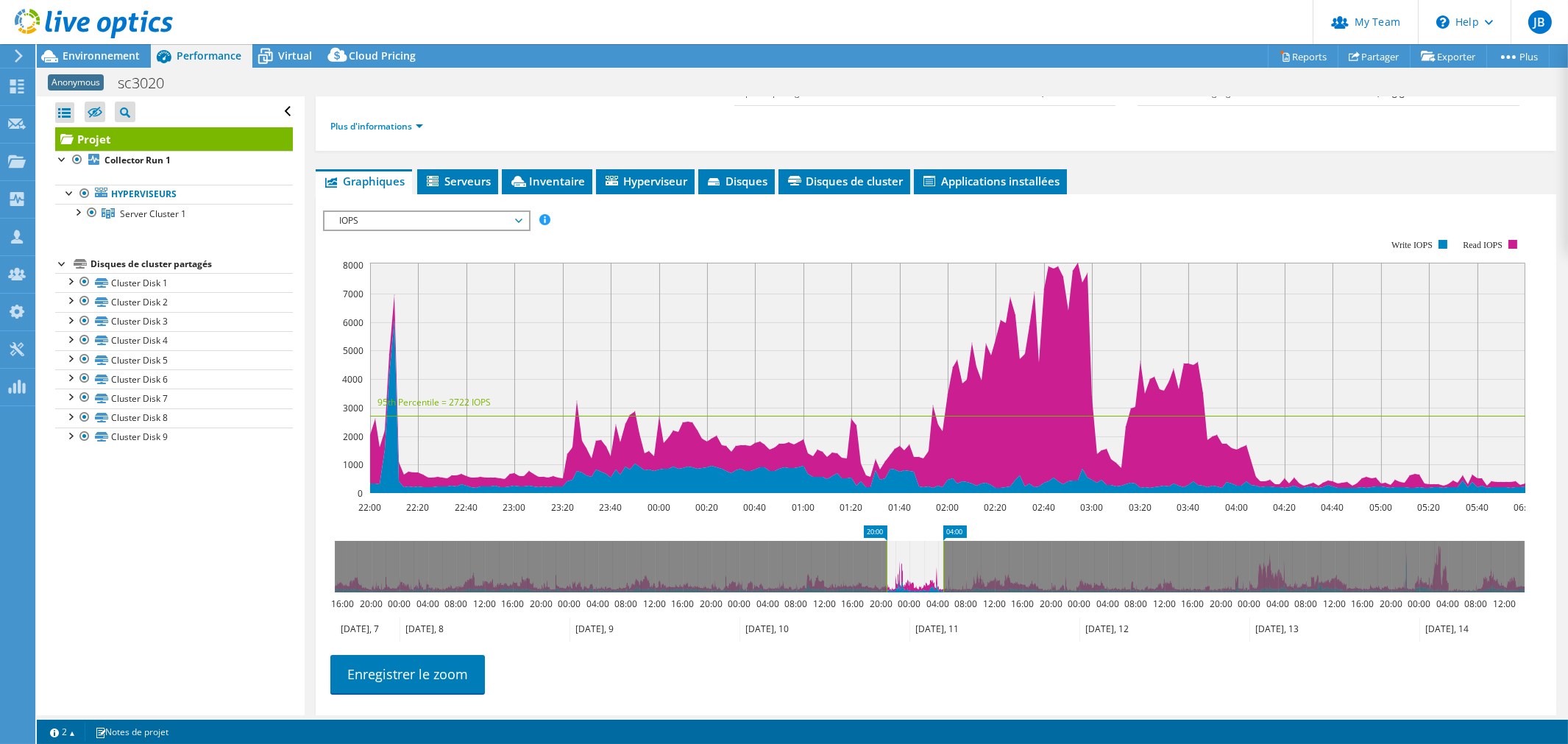
drag, startPoint x: 1436, startPoint y: 555, endPoint x: 918, endPoint y: 572, distance: 518.3
click at [918, 572] on icon at bounding box center [914, 567] width 56 height 52
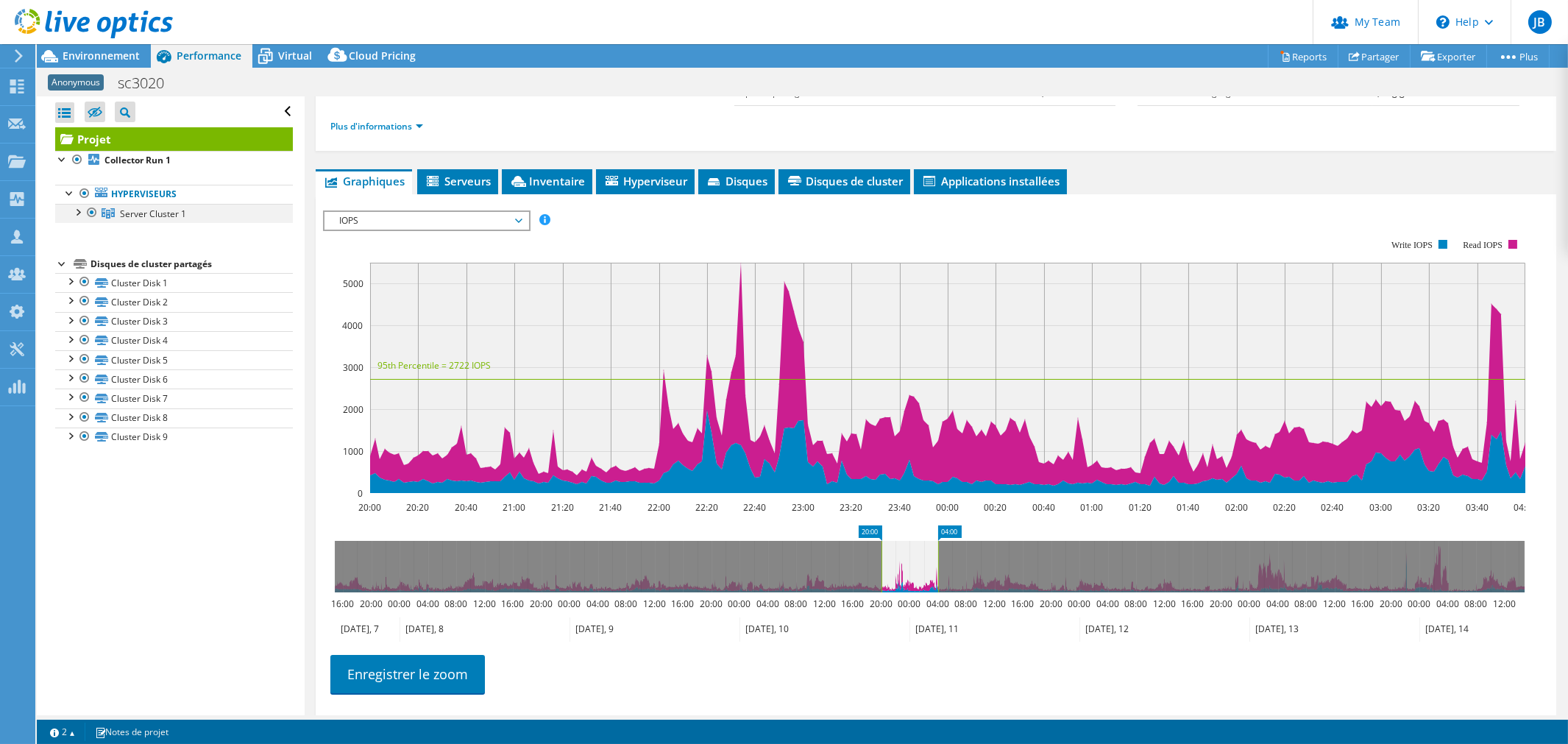
click at [80, 210] on div at bounding box center [77, 211] width 14 height 14
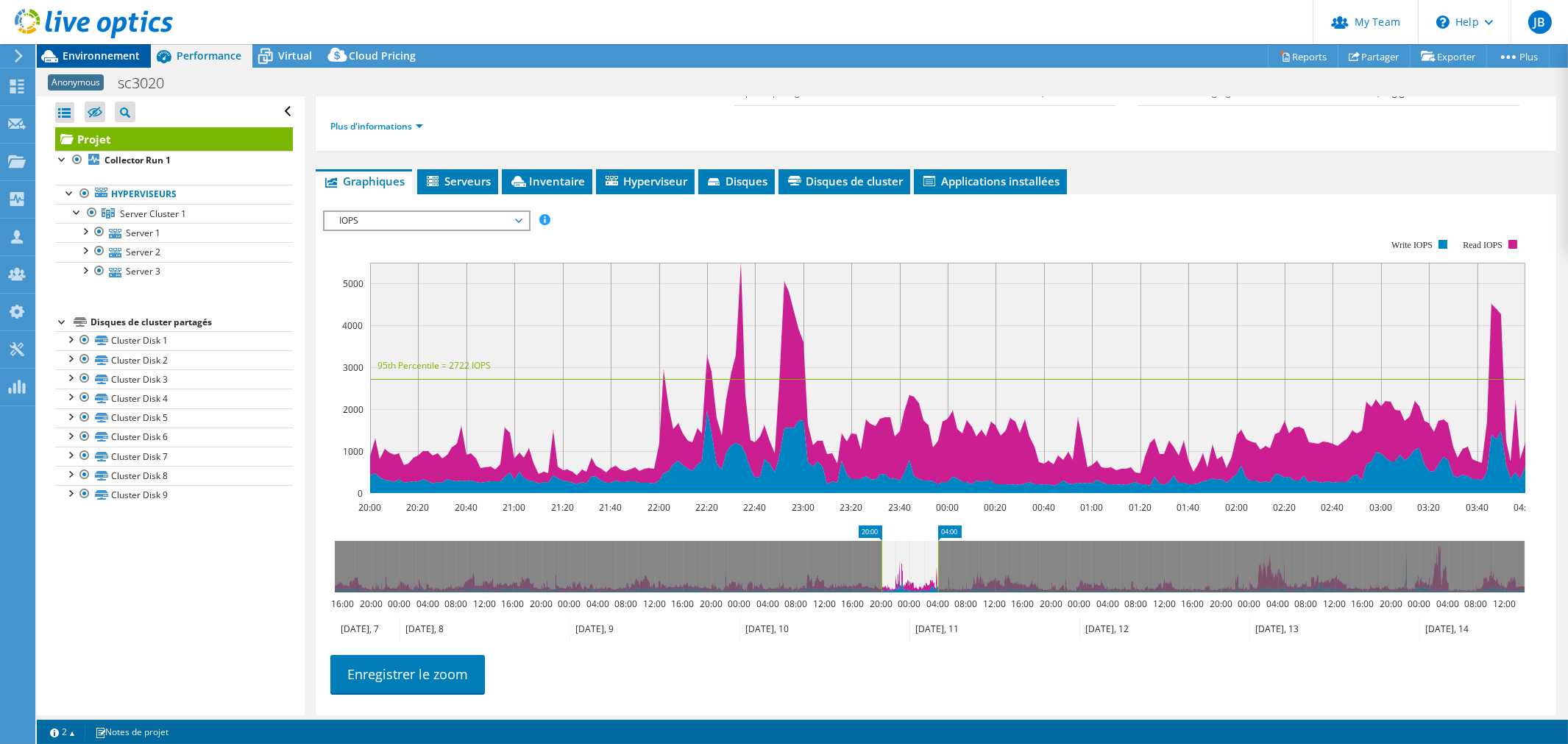
click at [83, 52] on span "Environnement" at bounding box center [101, 55] width 77 height 14
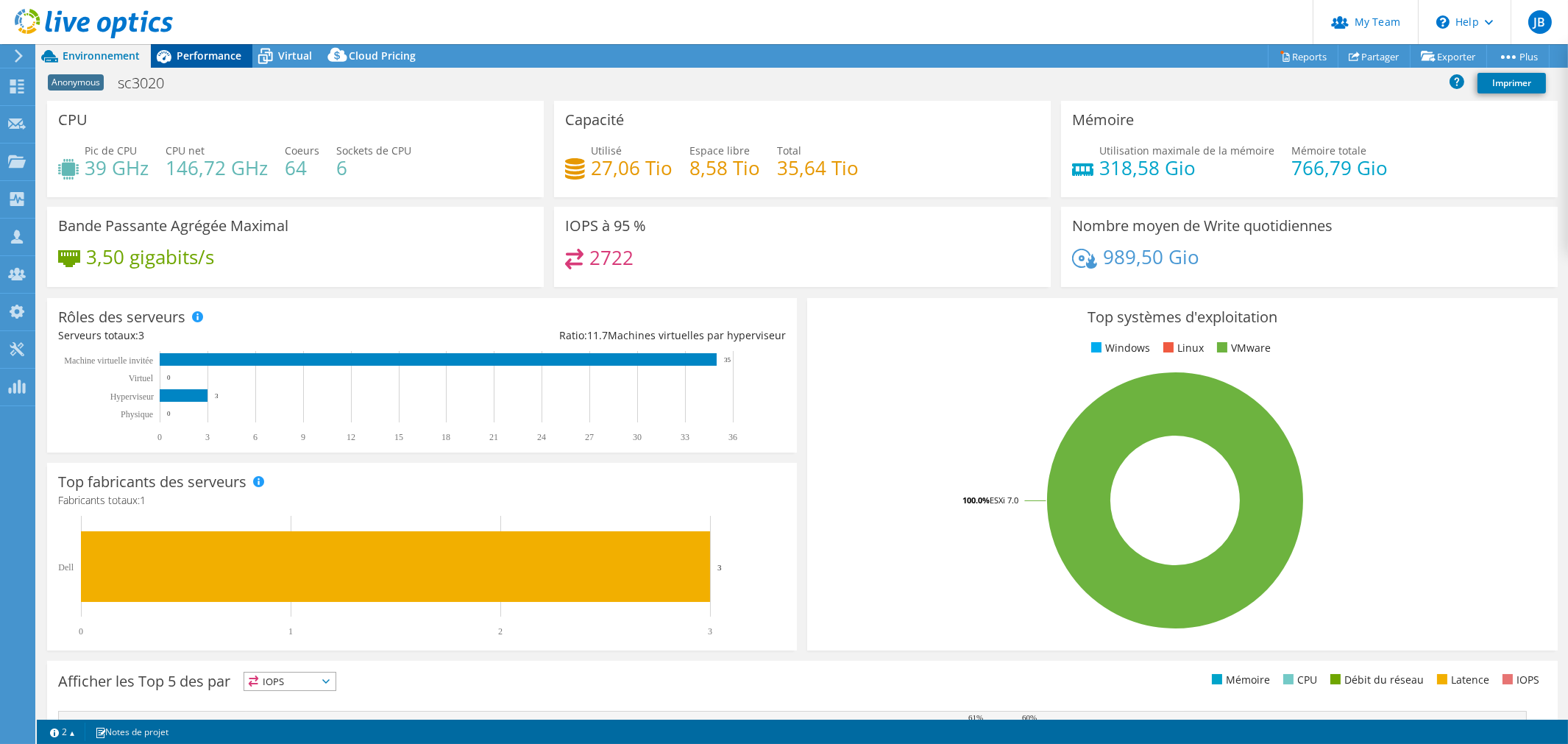
click at [218, 60] on span "Performance" at bounding box center [208, 55] width 64 height 14
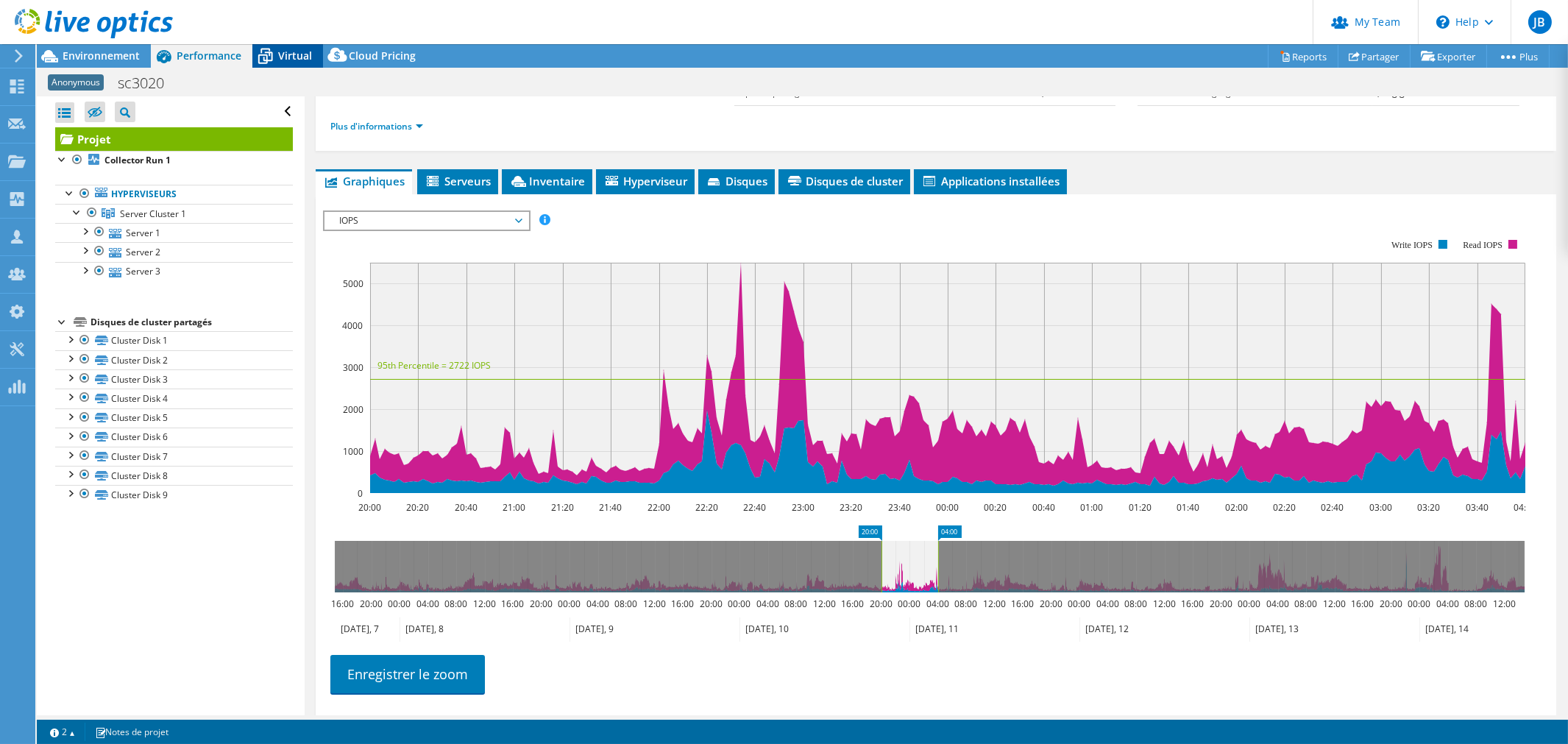
click at [296, 57] on span "Virtual" at bounding box center [295, 55] width 34 height 14
